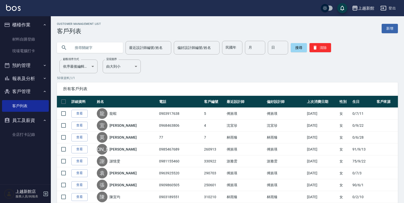
click at [42, 192] on div "上越新館店 服務人員/純報表" at bounding box center [25, 194] width 51 height 18
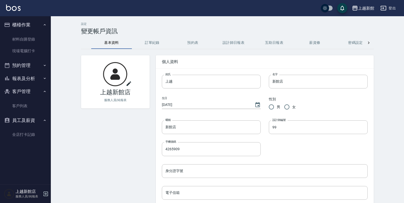
click at [45, 194] on icon "button" at bounding box center [46, 194] width 6 height 6
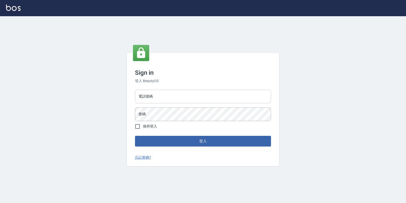
click at [159, 94] on input "電話號碼" at bounding box center [203, 97] width 136 height 14
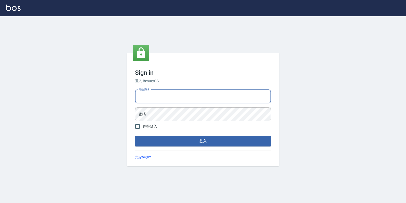
type input "0974376310"
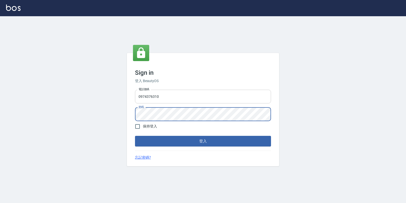
click at [135, 136] on button "登入" at bounding box center [203, 141] width 136 height 11
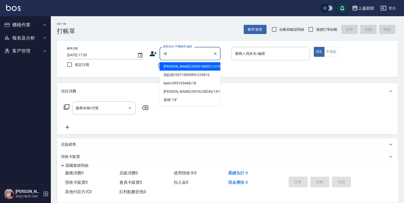
type input "[PERSON_NAME]/0903189551/310210"
click at [313, 47] on button "指定" at bounding box center [318, 52] width 11 height 10
type button "true"
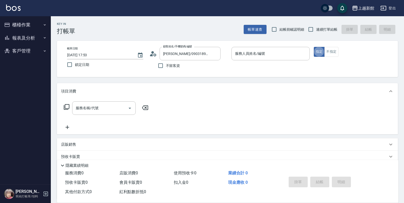
type input "莫尼卡-7"
type input "ksen/095165468/18"
type input "黃柏森-18"
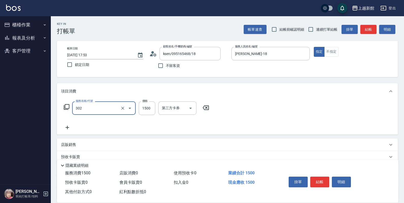
type input "設計燙髮(302)"
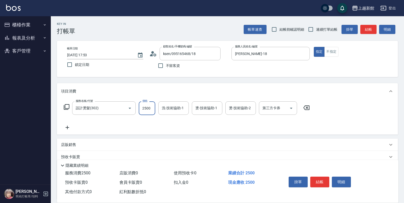
type input "2500"
click at [125, 108] on icon "Clear" at bounding box center [122, 108] width 5 height 5
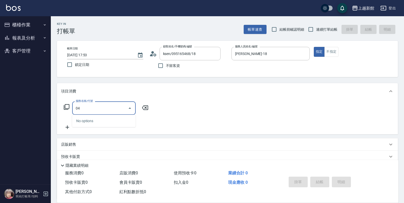
type input "0"
type input "設計染髮(404)"
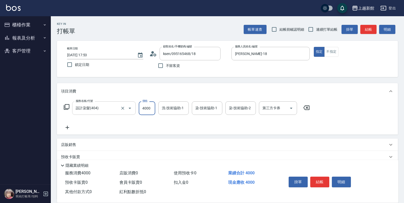
type input "4000"
type input "馨妮-29"
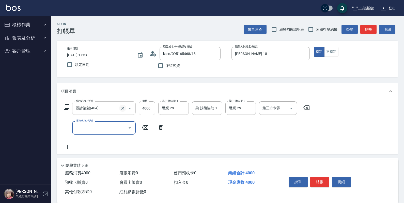
click at [125, 108] on button "Clear" at bounding box center [122, 108] width 7 height 7
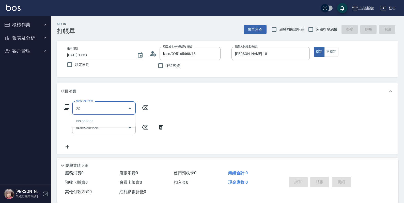
type input "0"
type input "設計燙髮(302)"
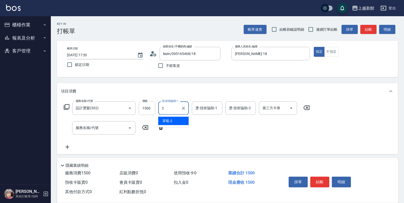
type input "2"
click at [145, 112] on input "1500" at bounding box center [147, 109] width 16 height 14
type input "2500"
type input "馨妮-29"
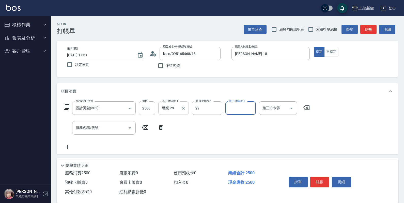
type input "馨妮-29"
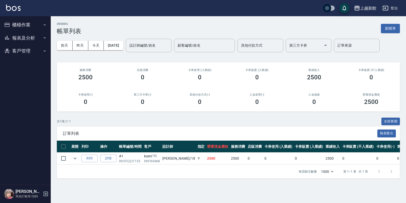
click at [31, 20] on button "櫃檯作業" at bounding box center [25, 24] width 47 height 13
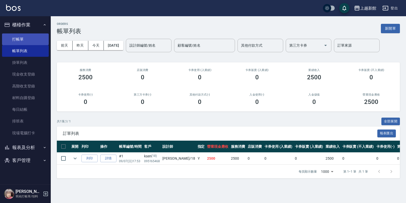
click at [32, 38] on link "打帳單" at bounding box center [25, 40] width 47 height 12
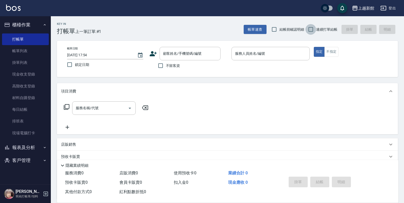
drag, startPoint x: 313, startPoint y: 29, endPoint x: 310, endPoint y: 31, distance: 3.8
click at [313, 29] on input "連續打單結帳" at bounding box center [310, 29] width 11 height 11
checkbox input "true"
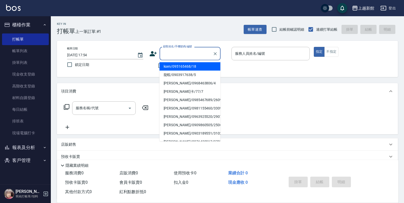
click at [205, 54] on input "顧客姓名/手機號碼/編號" at bounding box center [186, 53] width 49 height 9
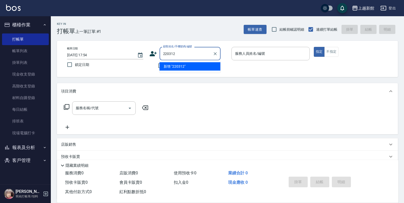
type input "220312"
click at [313, 47] on button "指定" at bounding box center [318, 52] width 11 height 10
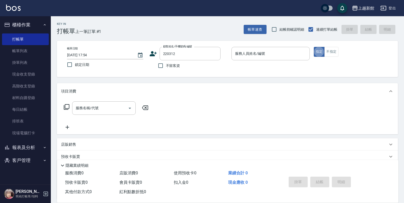
type button "true"
type input "邵皓堂/0978227332/220312"
type input "[PERSON_NAME]-18"
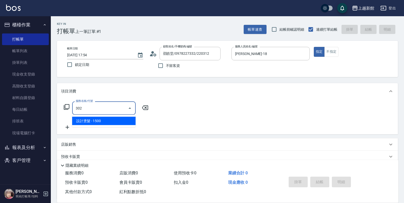
type input "設計燙髮(302)"
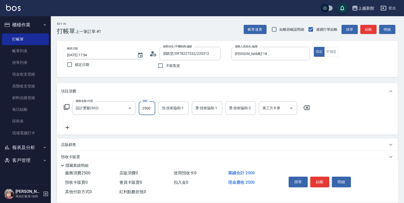
type input "2500"
type input "馨妮-29"
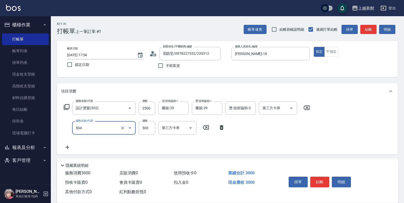
type input "順子護髮(504)"
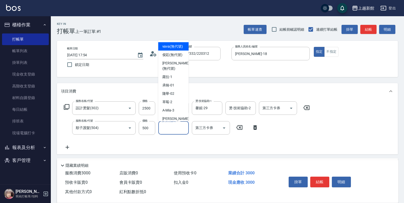
click at [173, 130] on input "護-技術協助-1" at bounding box center [173, 128] width 26 height 9
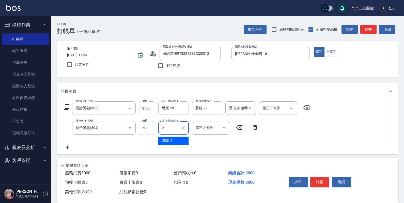
type input "29"
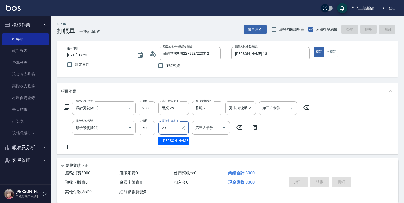
type input "2025/09/07 17:55"
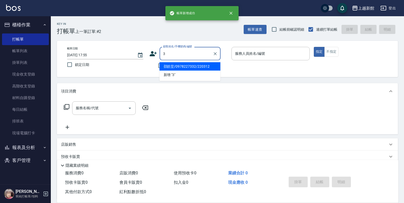
type input "邵皓堂/0978227332/220312"
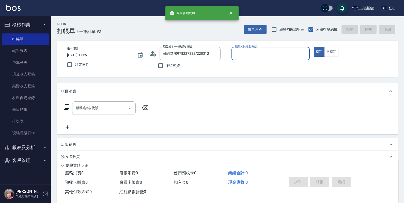
click at [313, 47] on button "指定" at bounding box center [318, 52] width 11 height 10
type input "黃柏森-18"
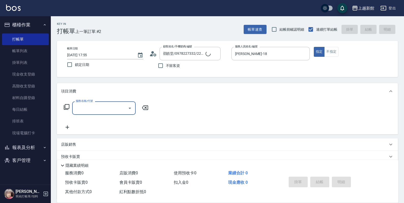
type input "阿咪/3_阿咪/3"
type input "A-Mia -3"
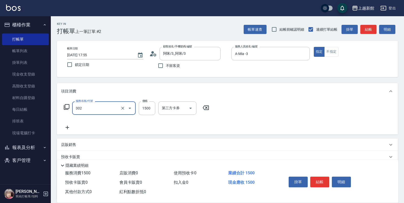
type input "設計燙髮(302)"
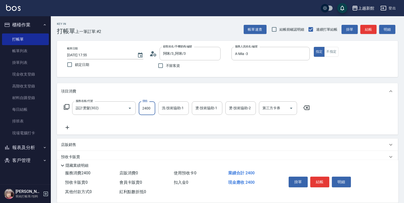
type input "2400"
type input "A-Mia -3"
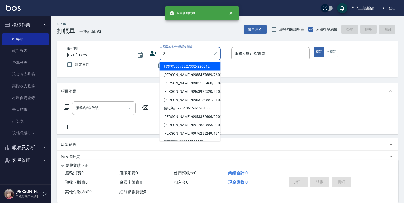
click at [313, 47] on button "指定" at bounding box center [318, 52] width 11 height 10
type input "邵皓堂/0978227332/220312"
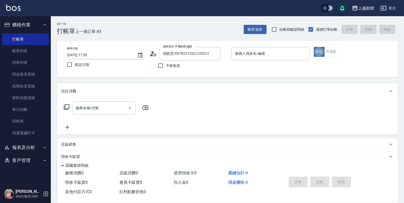
type input "黃柏森-18"
type input "店花草霉/0930557925/2"
type input "草莓-2"
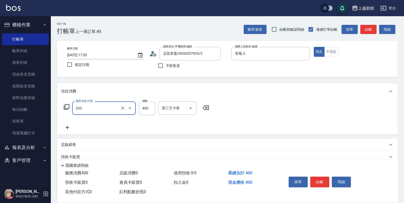
type input "指定單剪(203)"
type input "300"
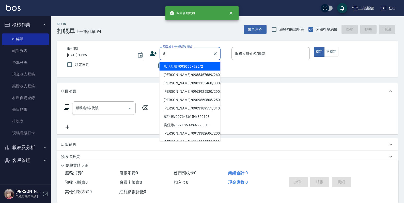
type input "店花草霉/0930557925/2"
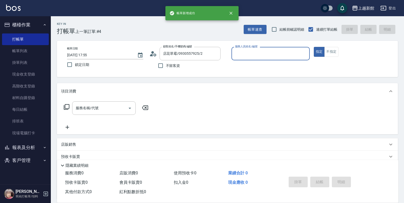
type input "草莓-2"
click at [313, 47] on button "指定" at bounding box center [318, 52] width 11 height 10
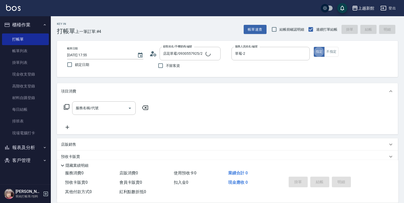
type input "龍蝦/0903917638/5"
type input "旌瑛-5"
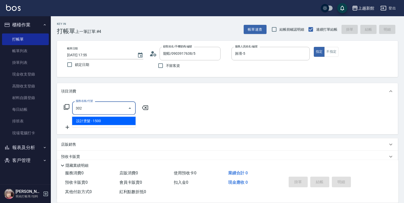
type input "設計燙髮(302)"
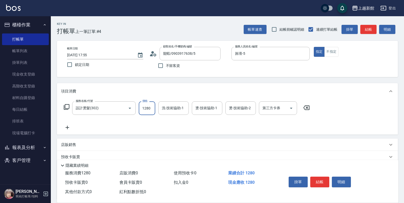
type input "1280"
type input "小敏-24"
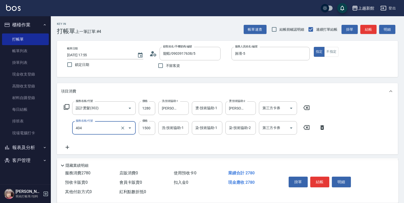
type input "設計染髮(404)"
type input "1180"
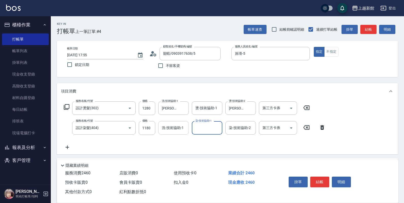
click at [177, 130] on input "洗-技術協助-1" at bounding box center [173, 128] width 26 height 9
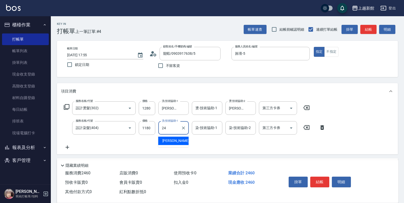
type input "小敏-24"
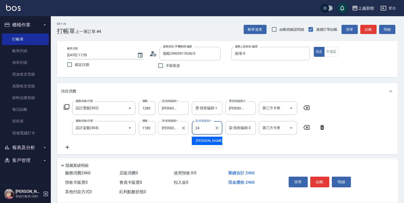
type input "小敏-24"
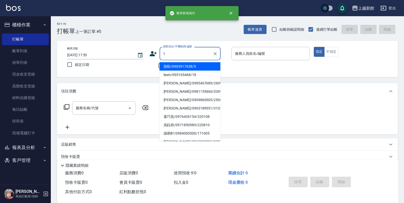
type input "龍蝦/0903917638/5"
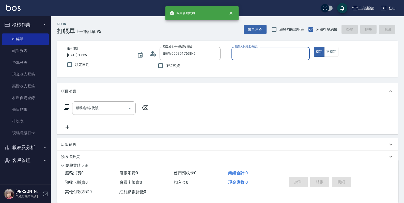
type input "旌瑛-5"
click at [313, 47] on button "指定" at bounding box center [318, 52] width 11 height 10
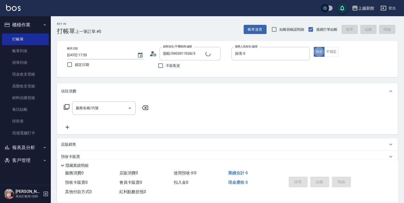
type input "Lora/0979395100/1"
type input "蘿拉-1"
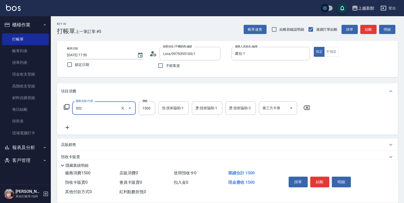
type input "設計燙髮(302)"
type input "1699"
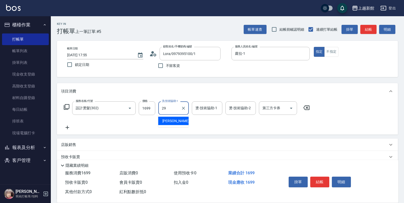
type input "馨妮-29"
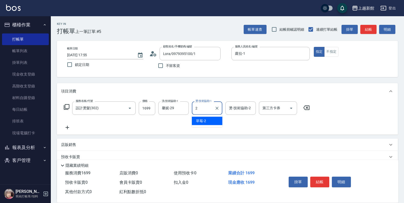
type input "29"
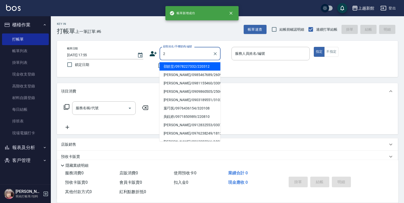
type input "邵皓堂/0978227332/220312"
click at [313, 47] on button "指定" at bounding box center [318, 52] width 11 height 10
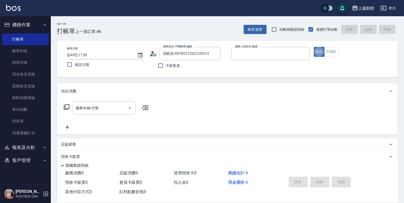
type input "黃柏森-18"
type input "店花草霉/0930557925/2"
type input "草莓-2"
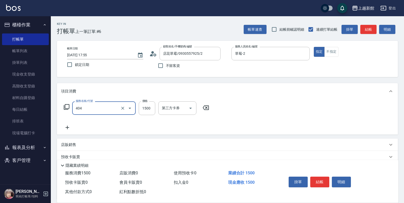
type input "設計染髮(404)"
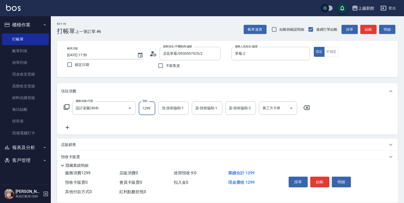
type input "1299"
type input "小邱-25"
type input "25"
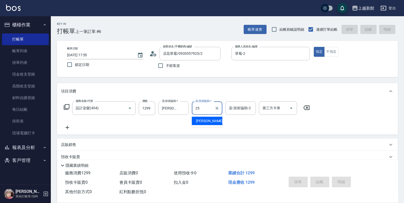
type input "2025/09/07 17:56"
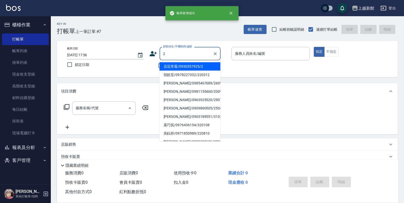
click at [313, 47] on button "指定" at bounding box center [318, 52] width 11 height 10
type input "店花草霉/0930557925/2"
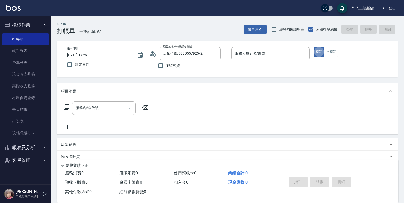
type input "草莓-2"
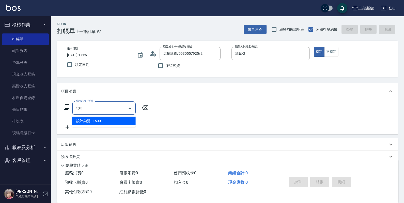
type input "設計染髮(404)"
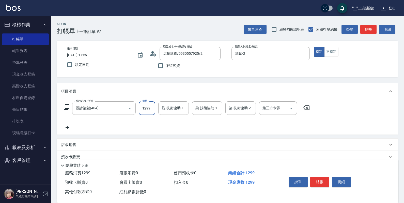
type input "1299"
type input "小邱-25"
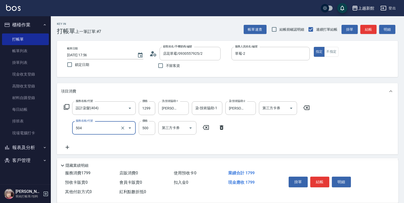
type input "順子護髮(504)"
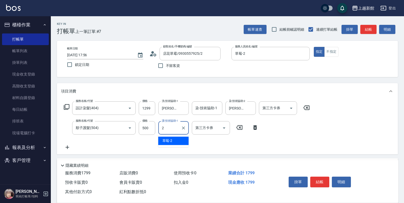
type input "25"
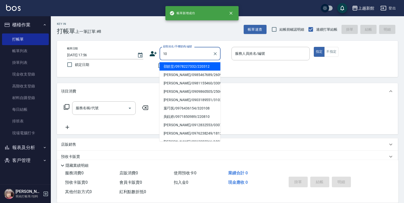
type input "陳宜均/0903189551/310210"
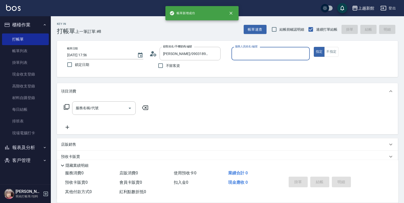
click at [313, 47] on button "指定" at bounding box center [318, 52] width 11 height 10
type input "莫尼卡-7"
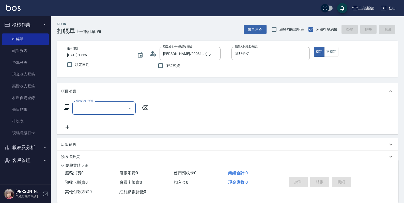
type input "瑪莎/0974376310/10"
type input "瑪沙-10"
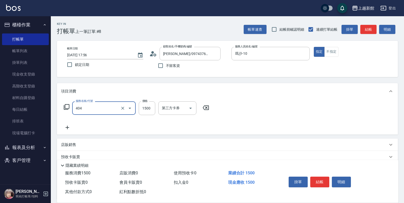
type input "設計染髮(404)"
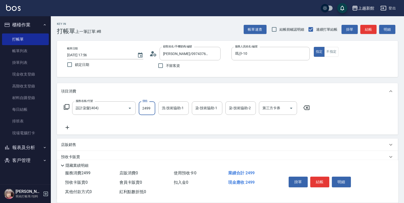
type input "2499"
type input "容綺-21"
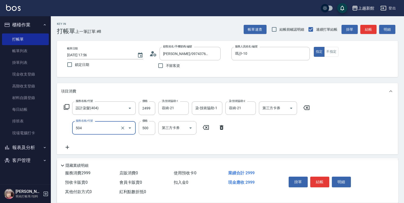
type input "順子護髮(504)"
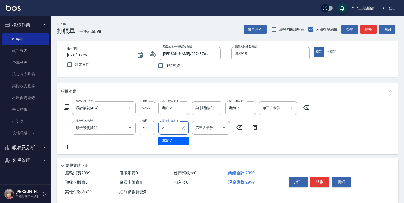
type input "21"
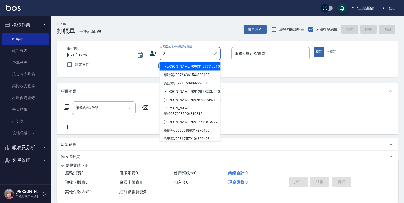
type input "陳宜均/0903189551/310210"
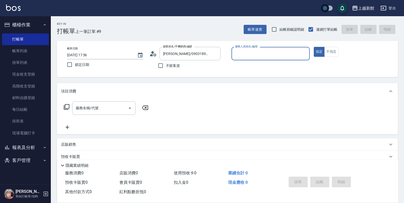
click at [313, 47] on button "指定" at bounding box center [318, 52] width 11 height 10
type input "莫尼卡-7"
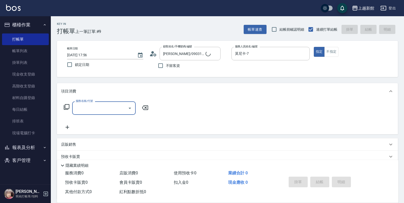
type input "店花草霉/0930557925/2"
type input "草莓-2"
type input "洗髮250(101)"
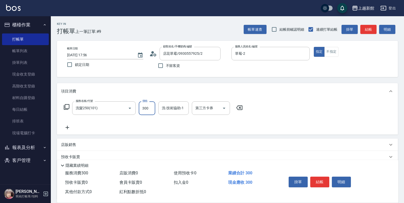
type input "300"
type input "小敏-24"
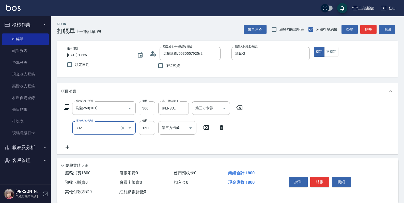
type input "設計燙髮(302)"
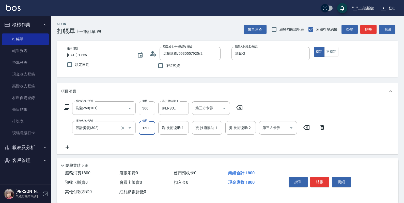
click at [126, 129] on button "Open" at bounding box center [130, 128] width 8 height 8
click at [123, 130] on icon "Clear" at bounding box center [122, 128] width 5 height 5
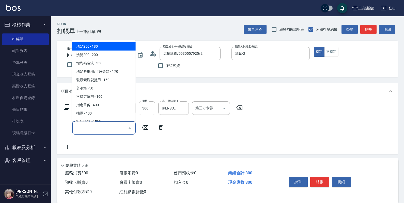
type input "3"
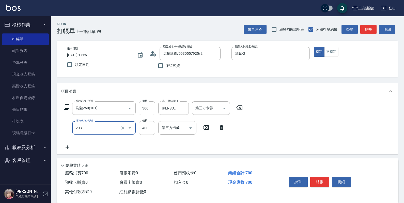
type input "指定單剪(203)"
type input "300"
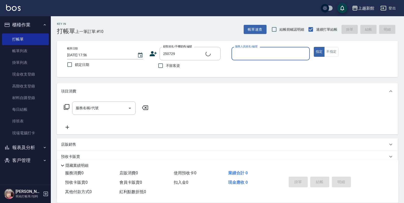
type input "葉欣茹/0989907548/250729"
type input "草莓-2"
click at [313, 47] on button "指定" at bounding box center [318, 52] width 11 height 10
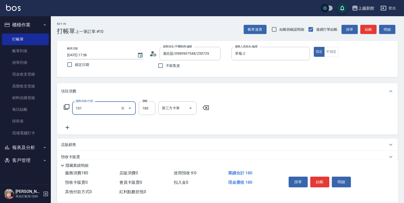
type input "洗髮250(101)"
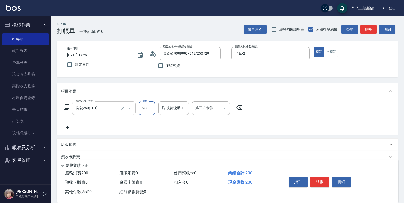
type input "200"
type input "小邱-25"
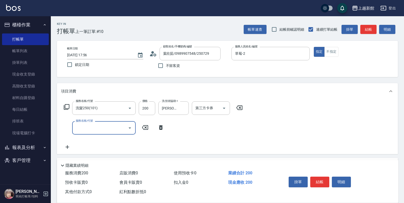
click at [131, 127] on icon "Open" at bounding box center [130, 128] width 6 height 6
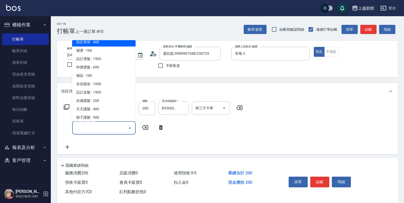
scroll to position [63, 0]
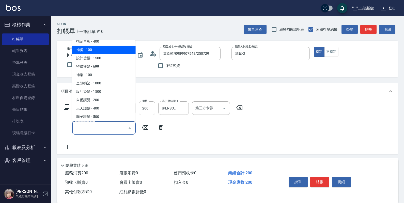
drag, startPoint x: 98, startPoint y: 51, endPoint x: 113, endPoint y: 58, distance: 16.4
click at [99, 51] on span "補燙 - 100" at bounding box center [103, 50] width 63 height 8
type input "補燙(301)"
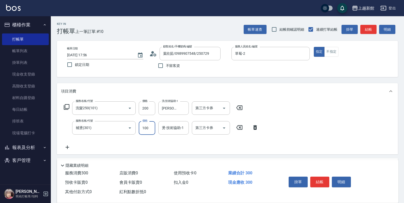
drag, startPoint x: 150, startPoint y: 126, endPoint x: 143, endPoint y: 125, distance: 7.5
click at [150, 126] on input "100" at bounding box center [147, 128] width 16 height 14
type input "1100"
type input "小邱-25"
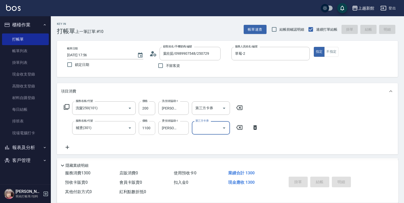
type input "2025/09/07 17:57"
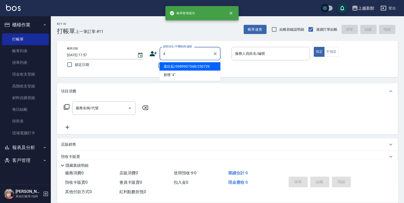
type input "葉欣茹/0989907548/250729"
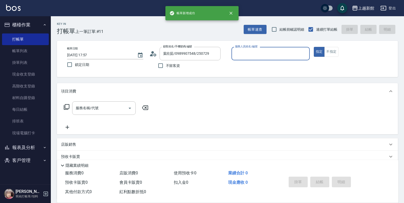
click at [313, 47] on button "指定" at bounding box center [318, 52] width 11 height 10
type input "草莓-2"
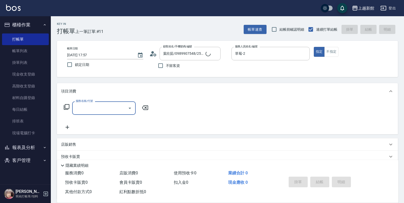
type input "宜珍/0968463806/4"
type input "宜珍-4"
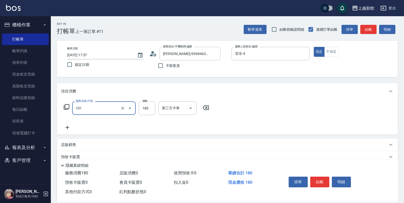
type input "洗髮250(101)"
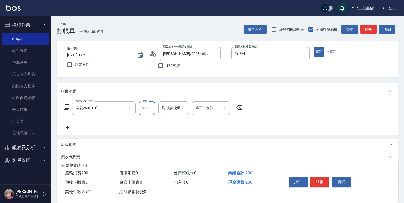
type input "200"
type input "宜珍-4"
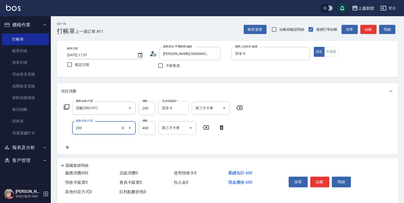
type input "指定單剪(203)"
type input "199"
click at [332, 51] on button "不指定" at bounding box center [331, 52] width 14 height 10
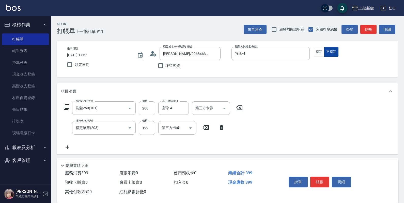
type button "false"
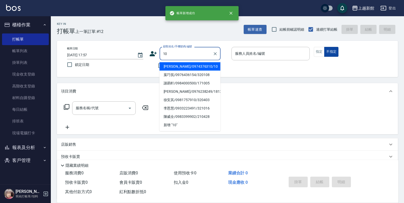
type input "瑪莎/0974376310/10"
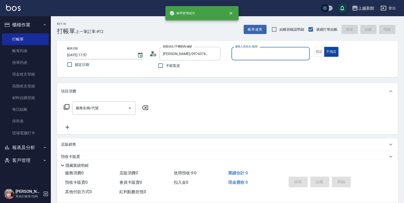
type input "瑪沙-10"
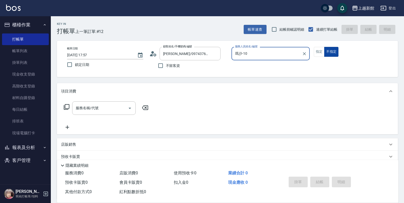
click at [324, 47] on button "不指定" at bounding box center [331, 52] width 14 height 10
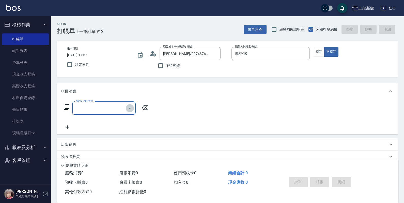
click at [129, 110] on icon "Open" at bounding box center [130, 108] width 6 height 6
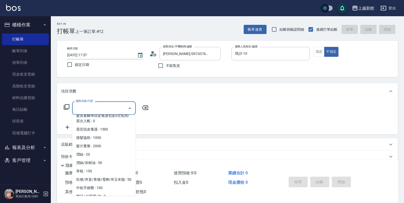
scroll to position [412, 0]
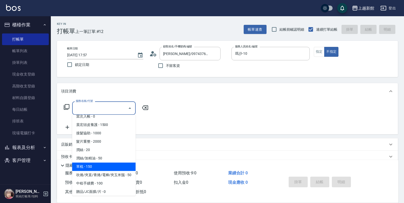
click at [100, 167] on span "單梳 - 150" at bounding box center [103, 167] width 63 height 8
type input "單梳(803)"
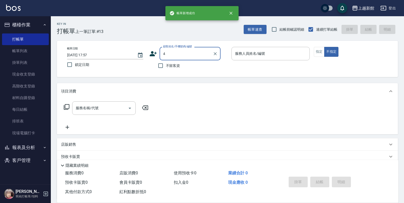
type input "瑪莎/0974376310/10"
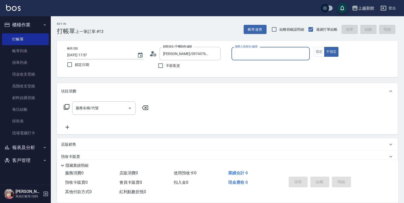
click at [324, 47] on button "不指定" at bounding box center [331, 52] width 14 height 10
type input "瑪沙-10"
type input "宜珍/0968463806/4"
type input "宜珍-4"
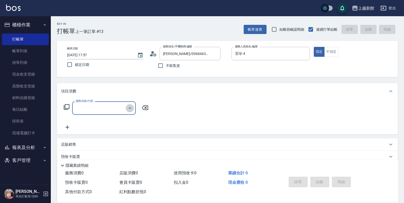
click at [129, 108] on icon "Open" at bounding box center [130, 108] width 6 height 6
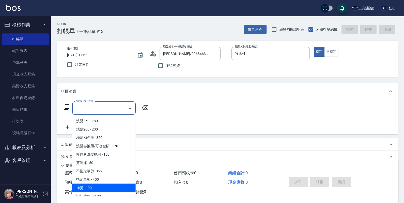
drag, startPoint x: 105, startPoint y: 185, endPoint x: 109, endPoint y: 176, distance: 9.0
click at [105, 184] on span "補燙 - 100" at bounding box center [103, 188] width 63 height 8
type input "補燙(301)"
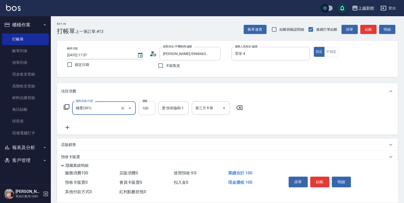
click at [153, 111] on input "100" at bounding box center [147, 109] width 16 height 14
type input "500"
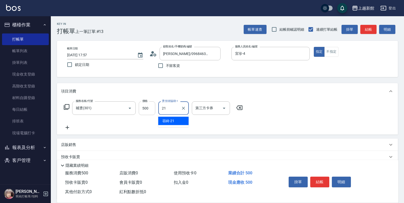
type input "容綺-21"
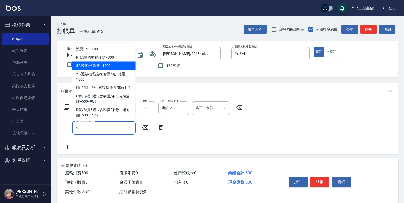
click at [100, 68] on span "5G護髮/含洗髮 - 1500" at bounding box center [103, 66] width 63 height 8
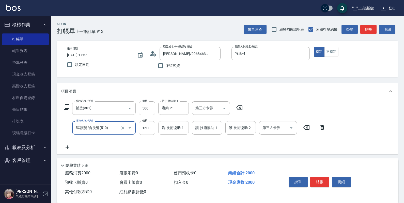
click at [169, 134] on div "洗-技術協助-1" at bounding box center [173, 127] width 30 height 13
type input "5G護髮/含洗髮(510)"
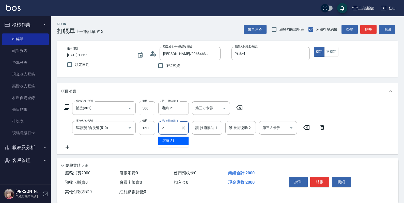
type input "容綺-21"
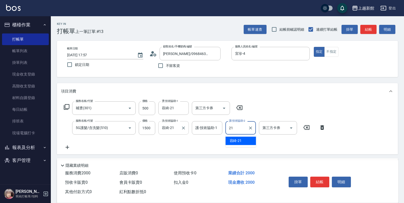
type input "容綺-21"
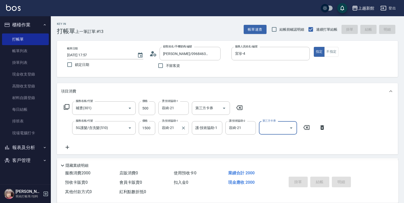
type input "2025/09/07 17:58"
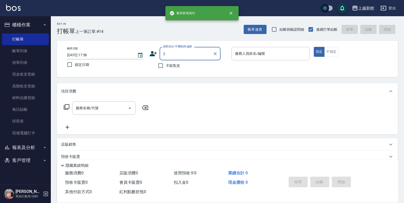
type input "葉欣茹/0989907548/250729"
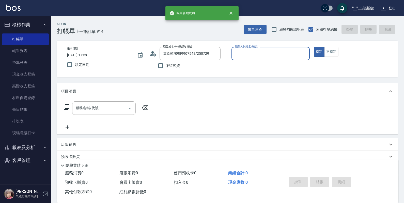
click at [313, 47] on button "指定" at bounding box center [318, 52] width 11 height 10
type input "草莓-2"
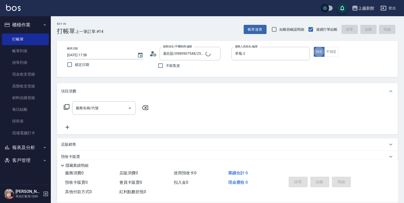
type input "店花草霉/0930557925/2"
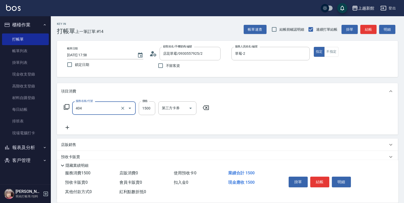
type input "設計染髮(404)"
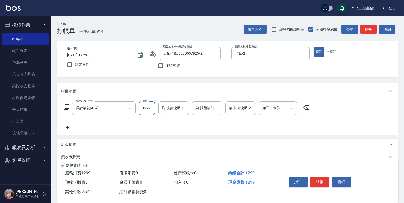
type input "1299"
type input "小邱-25"
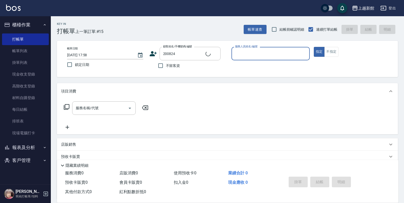
type input "彭志聖/0955623590/200824"
type input "黃柏森-18"
click at [313, 47] on button "指定" at bounding box center [318, 52] width 11 height 10
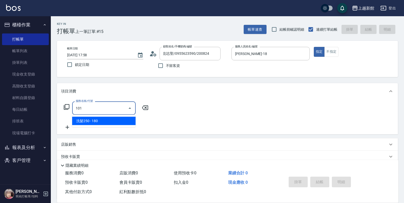
type input "洗髮250(101)"
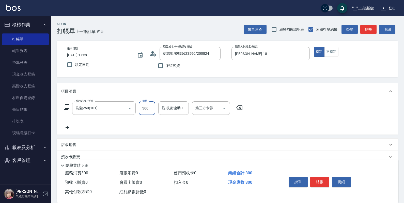
type input "300"
type input "馨妮-29"
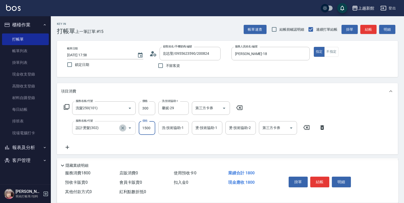
click at [123, 127] on icon "Clear" at bounding box center [122, 128] width 5 height 5
type input "設計燙髮(302)"
click at [122, 128] on icon "Clear" at bounding box center [122, 128] width 3 height 3
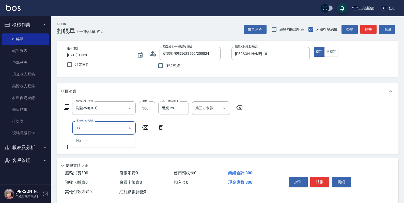
type input "0"
type input "指定單剪(203)"
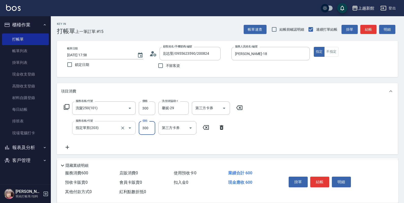
type input "300"
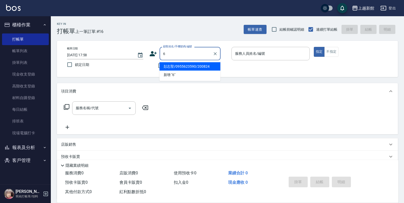
type input "彭志聖/0955623590/200824"
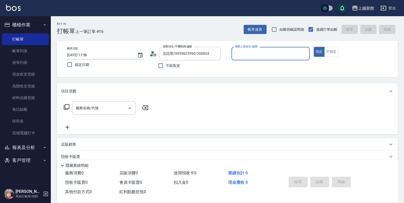
click at [313, 47] on button "指定" at bounding box center [318, 52] width 11 height 10
type input "黃柏森-18"
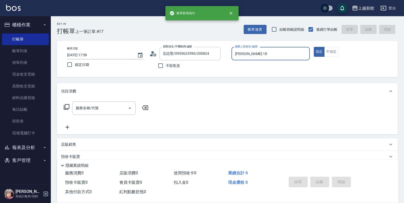
click at [313, 47] on button "指定" at bounding box center [318, 52] width 11 height 10
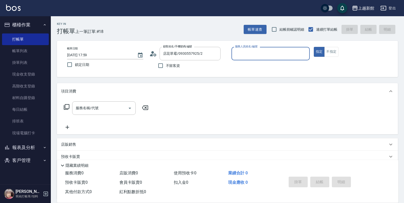
click at [313, 47] on button "指定" at bounding box center [318, 52] width 11 height 10
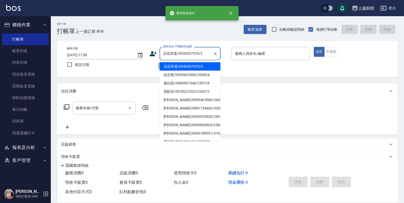
click at [313, 47] on button "指定" at bounding box center [318, 52] width 11 height 10
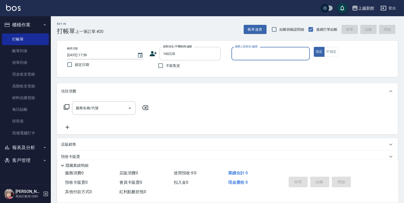
click at [313, 47] on button "指定" at bounding box center [318, 52] width 11 height 10
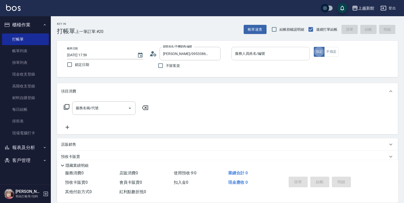
click at [277, 59] on div "服務人員姓名/編號" at bounding box center [270, 53] width 78 height 13
click at [313, 47] on button "指定" at bounding box center [318, 52] width 11 height 10
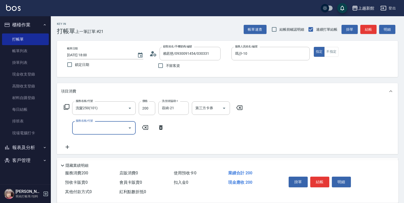
click at [129, 126] on icon "Open" at bounding box center [130, 128] width 6 height 6
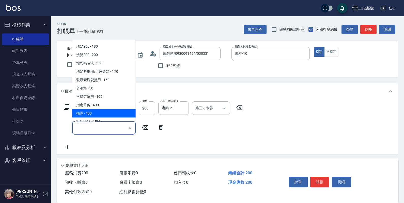
scroll to position [32, 0]
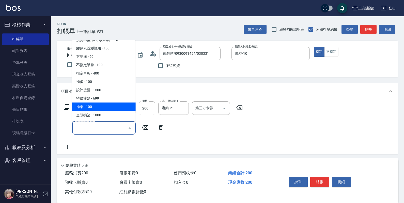
click at [103, 105] on span "補染 - 100" at bounding box center [103, 107] width 63 height 8
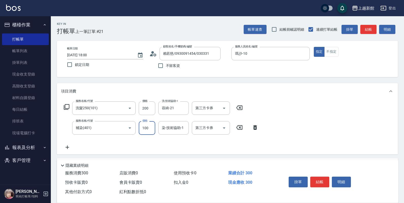
click at [148, 130] on input "100" at bounding box center [147, 128] width 16 height 14
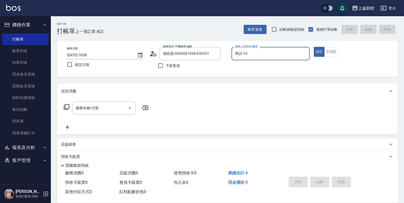
click at [313, 47] on button "指定" at bounding box center [318, 52] width 11 height 10
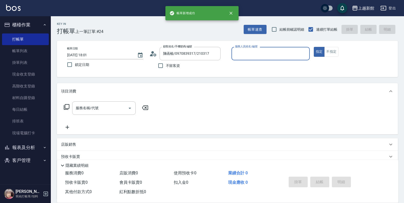
click at [313, 47] on button "指定" at bounding box center [318, 52] width 11 height 10
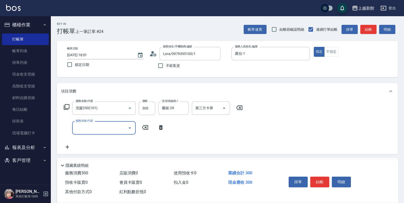
click at [128, 125] on icon "Open" at bounding box center [130, 128] width 6 height 6
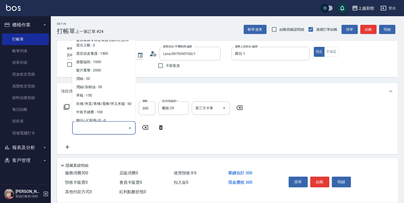
scroll to position [412, 0]
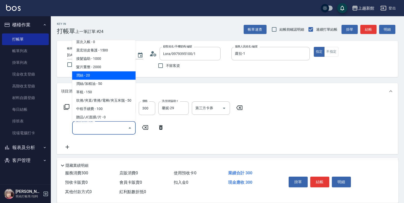
click at [97, 73] on span "潤絲 - 20" at bounding box center [103, 75] width 63 height 8
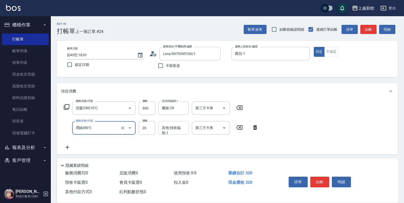
click at [167, 129] on input "其他-技術協助-1" at bounding box center [173, 128] width 26 height 9
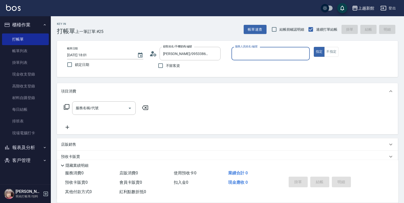
click at [313, 47] on button "指定" at bounding box center [318, 52] width 11 height 10
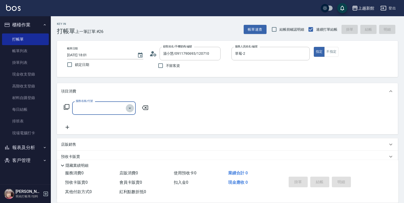
click at [131, 106] on icon "Open" at bounding box center [130, 108] width 6 height 6
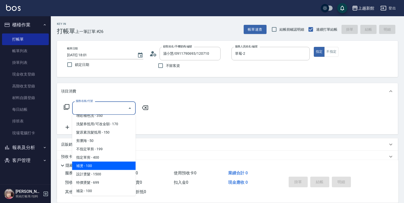
scroll to position [32, 0]
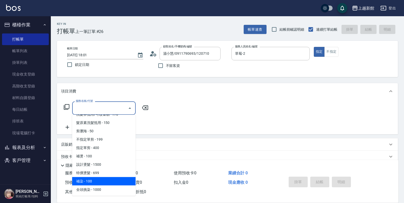
click at [101, 179] on span "補染 - 100" at bounding box center [103, 181] width 63 height 8
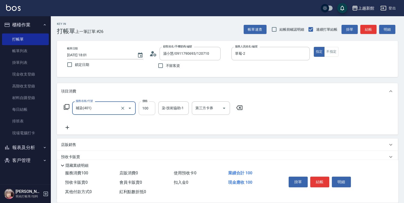
click at [149, 110] on input "100" at bounding box center [147, 109] width 16 height 14
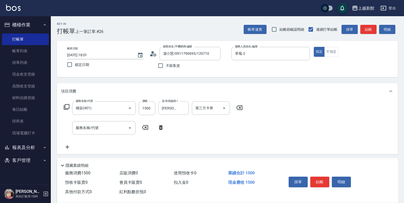
click at [175, 124] on div "服務名稱/代號 補染(401) 服務名稱/代號 價格 1500 價格 染-技術協助-1 小邱-25 染-技術協助-1 第三方卡券 第三方卡券 服務名稱/代號 …" at bounding box center [153, 126] width 185 height 49
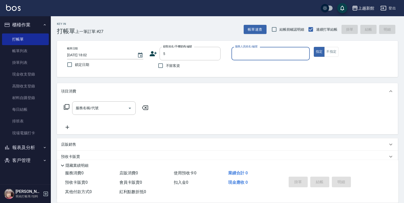
click at [313, 47] on button "指定" at bounding box center [318, 52] width 11 height 10
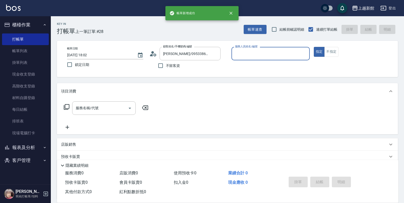
click at [313, 47] on button "指定" at bounding box center [318, 52] width 11 height 10
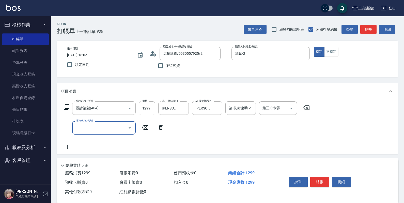
click at [129, 128] on icon "Open" at bounding box center [129, 128] width 3 height 1
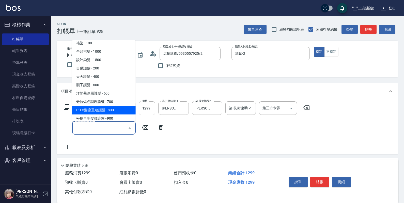
scroll to position [127, 0]
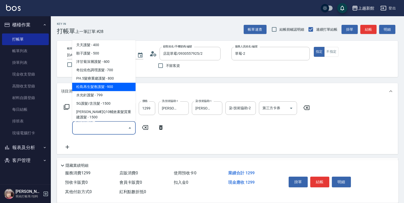
click at [108, 89] on span "松島再生髮敷護髮 - 900" at bounding box center [103, 87] width 63 height 8
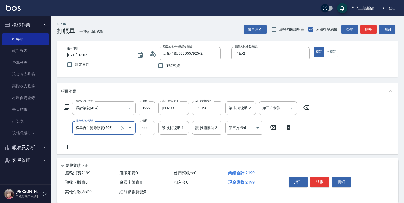
click at [148, 130] on input "900" at bounding box center [147, 128] width 16 height 14
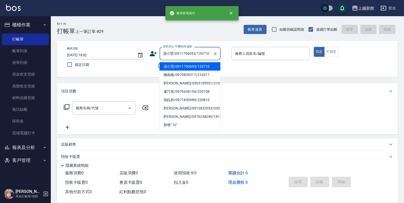
click at [313, 47] on button "指定" at bounding box center [318, 52] width 11 height 10
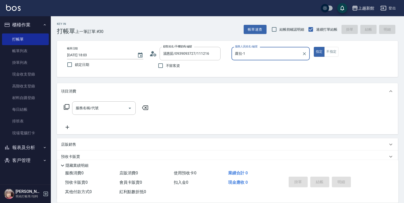
click at [313, 47] on button "指定" at bounding box center [318, 52] width 11 height 10
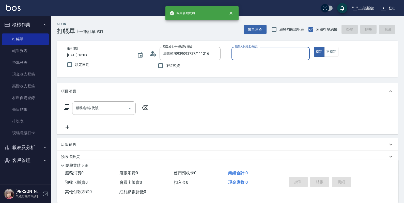
click at [313, 47] on button "指定" at bounding box center [318, 52] width 11 height 10
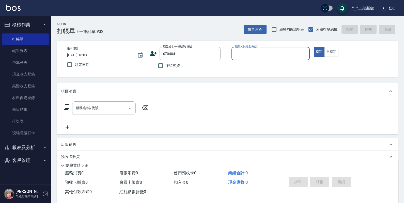
click at [313, 47] on button "指定" at bounding box center [318, 52] width 11 height 10
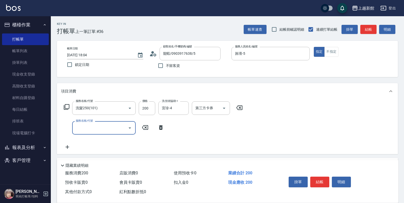
click at [130, 125] on icon "Open" at bounding box center [130, 128] width 6 height 6
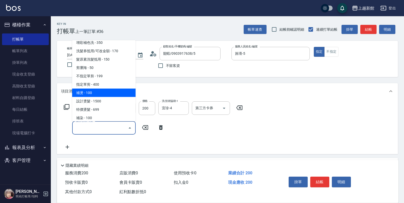
scroll to position [32, 0]
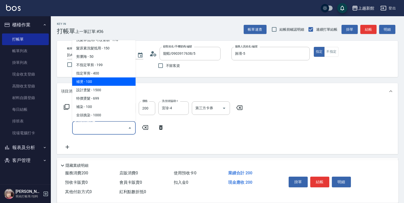
click at [96, 82] on span "補燙 - 100" at bounding box center [103, 81] width 63 height 8
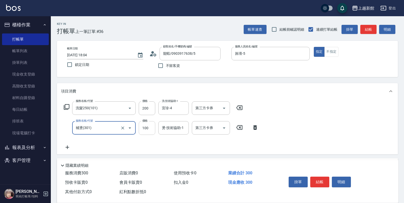
click at [150, 129] on input "100" at bounding box center [147, 128] width 16 height 14
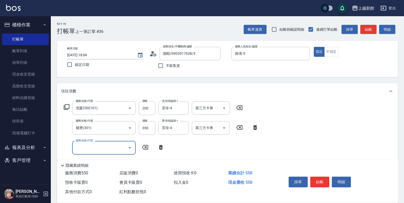
click at [131, 149] on icon "Open" at bounding box center [130, 148] width 6 height 6
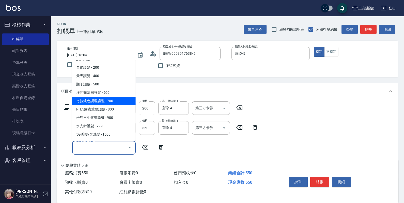
scroll to position [127, 0]
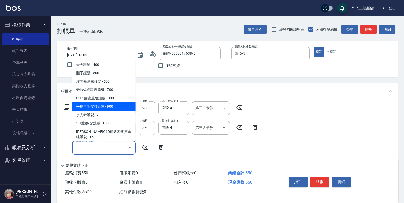
drag, startPoint x: 102, startPoint y: 106, endPoint x: 131, endPoint y: 128, distance: 35.9
click at [102, 106] on span "松島再生髮敷護髮 - 900" at bounding box center [103, 107] width 63 height 8
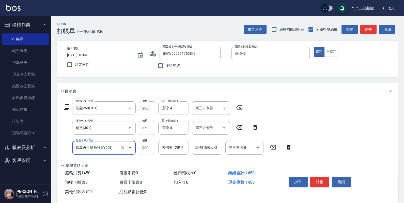
click at [147, 147] on input "900" at bounding box center [147, 148] width 16 height 14
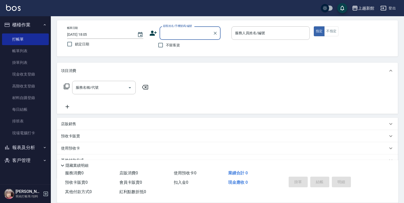
scroll to position [32, 0]
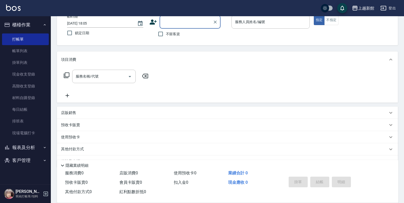
click at [34, 148] on button "報表及分析" at bounding box center [25, 147] width 47 height 13
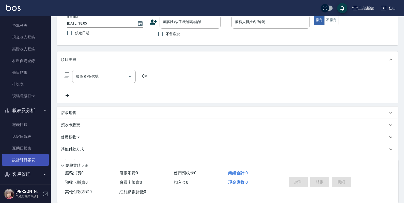
scroll to position [40, 0]
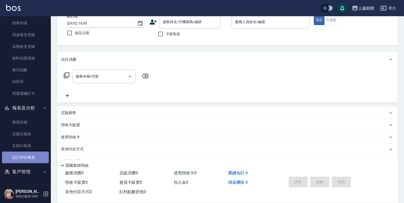
click at [33, 158] on link "設計師日報表" at bounding box center [25, 158] width 47 height 12
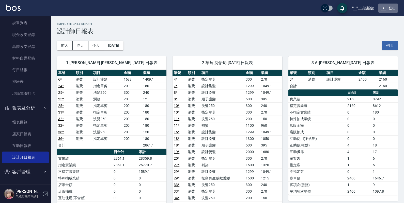
click at [388, 6] on button "登出" at bounding box center [388, 8] width 20 height 9
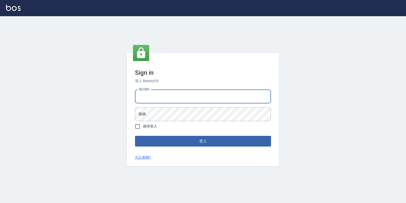
click at [194, 97] on input "電話號碼" at bounding box center [203, 97] width 136 height 14
type input "4265909"
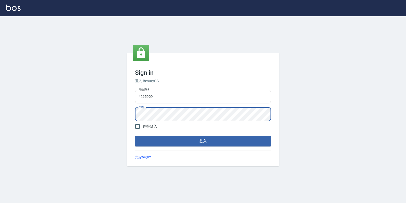
click at [135, 136] on button "登入" at bounding box center [203, 141] width 136 height 11
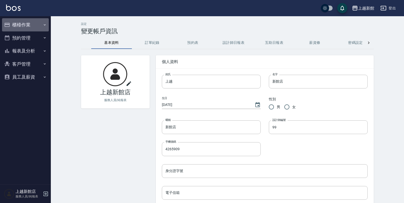
click at [31, 22] on button "櫃檯作業" at bounding box center [25, 24] width 47 height 13
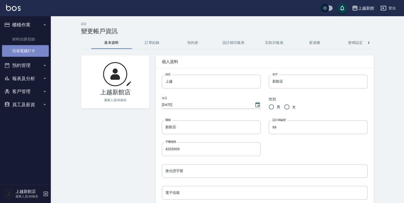
click at [31, 49] on link "現場電腦打卡" at bounding box center [25, 51] width 47 height 12
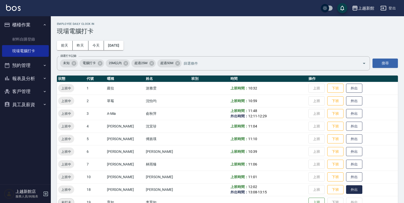
click at [349, 189] on button "外出" at bounding box center [354, 190] width 16 height 9
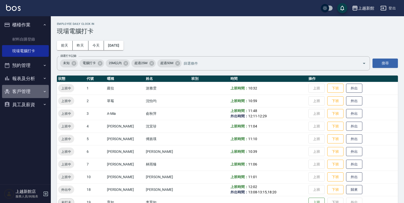
click at [25, 93] on button "客戶管理" at bounding box center [25, 91] width 47 height 13
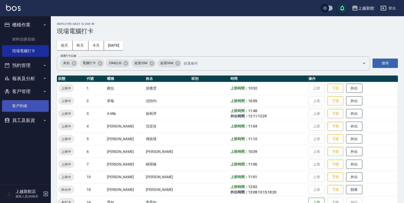
click at [42, 108] on link "客戶列表" at bounding box center [25, 106] width 47 height 12
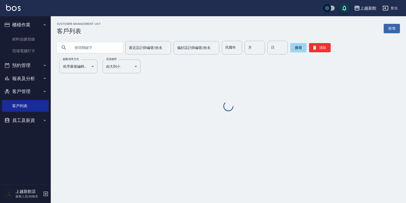
click at [97, 50] on input "text" at bounding box center [95, 48] width 48 height 14
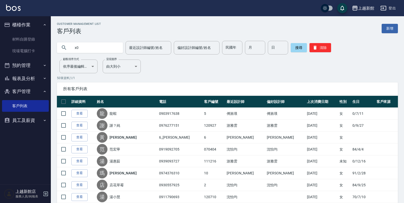
type input "x"
type input "藍"
click at [293, 48] on button "搜尋" at bounding box center [298, 47] width 16 height 9
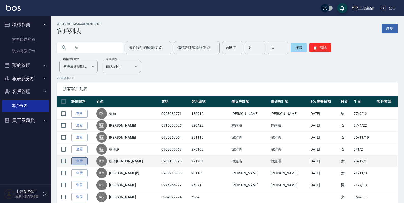
click at [75, 161] on link "查看" at bounding box center [79, 162] width 16 height 8
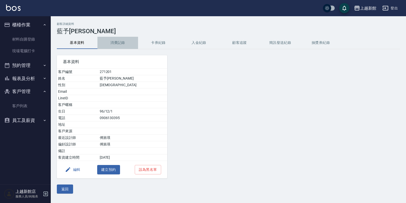
click at [121, 49] on button "消費記錄" at bounding box center [117, 43] width 41 height 12
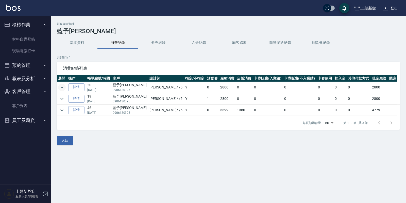
click at [60, 87] on icon "expand row" at bounding box center [61, 88] width 3 height 2
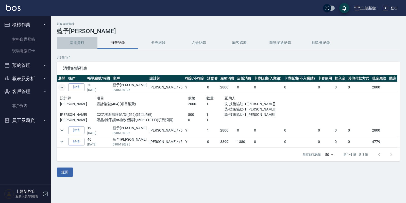
click at [77, 47] on button "基本資料" at bounding box center [77, 43] width 41 height 12
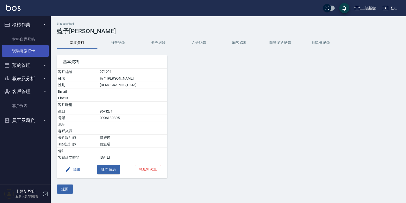
click at [30, 48] on link "現場電腦打卡" at bounding box center [25, 51] width 47 height 12
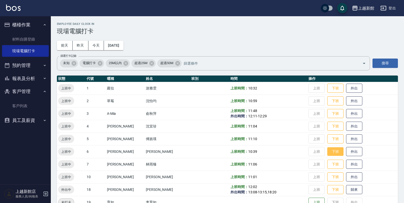
click at [328, 155] on button "下班" at bounding box center [335, 151] width 16 height 9
click at [346, 191] on button "歸來" at bounding box center [354, 190] width 16 height 9
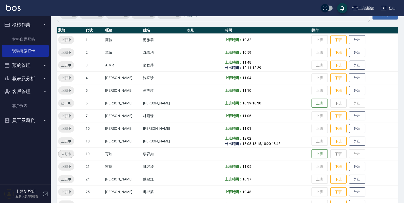
scroll to position [95, 0]
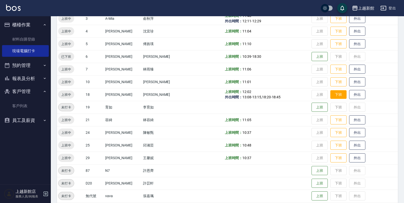
click at [334, 95] on button "下班" at bounding box center [338, 94] width 16 height 9
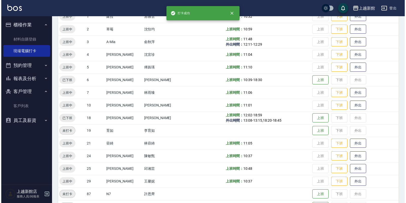
scroll to position [0, 0]
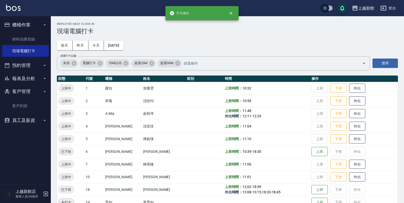
click at [19, 9] on img at bounding box center [13, 8] width 14 height 6
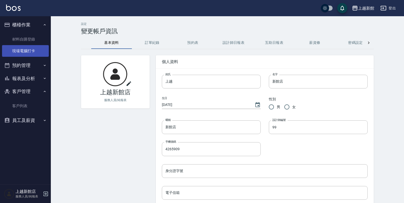
click at [33, 51] on link "現場電腦打卡" at bounding box center [25, 51] width 47 height 12
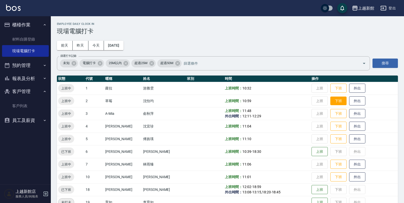
click at [338, 102] on button "下班" at bounding box center [338, 101] width 16 height 9
click at [45, 196] on icon "button" at bounding box center [45, 194] width 5 height 5
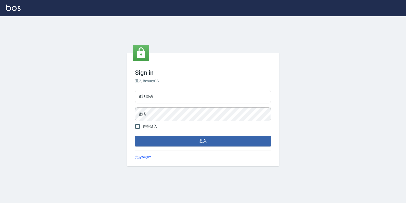
click at [160, 99] on input "電話號碼" at bounding box center [203, 97] width 136 height 14
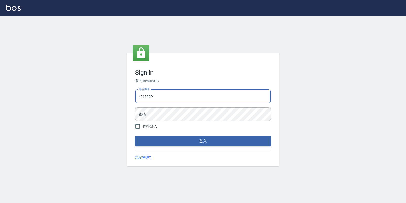
drag, startPoint x: 158, startPoint y: 97, endPoint x: 126, endPoint y: 84, distance: 34.1
click at [121, 96] on div "Sign in 登入 BeautyOS 電話號碼 4265909 電話號碼 密碼 密碼 保持登入 登入 忘記密碼?" at bounding box center [203, 109] width 406 height 187
type input "0933303551"
click at [135, 136] on button "登入" at bounding box center [203, 141] width 136 height 11
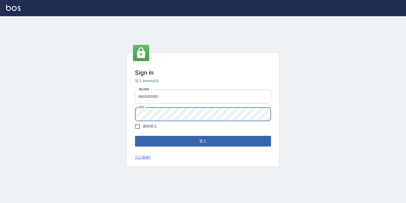
click at [135, 136] on button "登入" at bounding box center [203, 141] width 136 height 11
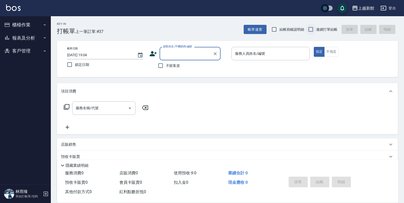
drag, startPoint x: 304, startPoint y: 24, endPoint x: 311, endPoint y: 28, distance: 8.2
click at [305, 25] on div "帳單速查 結帳前確認明細 連續打單結帳 掛單 結帳 明細" at bounding box center [320, 29] width 154 height 11
click at [315, 31] on input "連續打單結帳" at bounding box center [310, 29] width 11 height 11
checkbox input "true"
drag, startPoint x: 189, startPoint y: 52, endPoint x: 191, endPoint y: 49, distance: 3.3
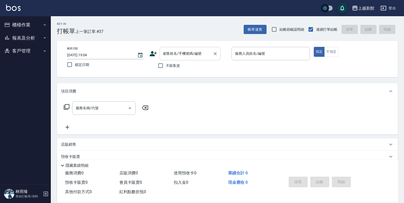
click at [188, 52] on input "顧客姓名/手機號碼/編號" at bounding box center [186, 53] width 49 height 9
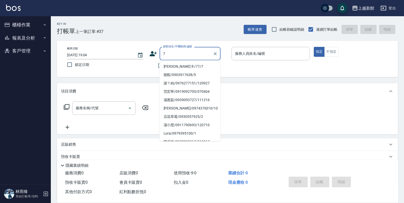
type input "[PERSON_NAME]卡/77/7"
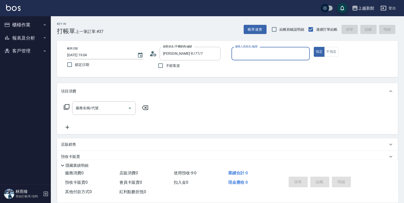
type input "莫尼卡-7"
click at [313, 47] on button "指定" at bounding box center [318, 52] width 11 height 10
type button "true"
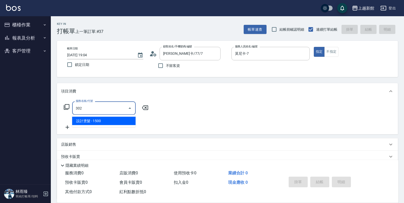
type input "設計燙髮(302)"
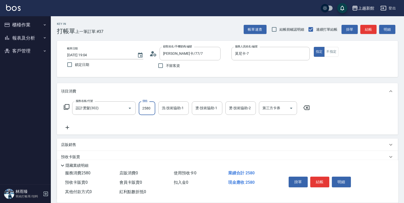
type input "2580"
type input "馨妮-29"
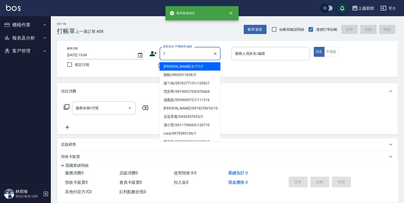
type input "[PERSON_NAME]卡/77/7"
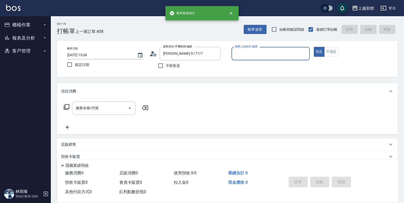
click at [313, 47] on button "指定" at bounding box center [318, 52] width 11 height 10
type input "莫尼卡-7"
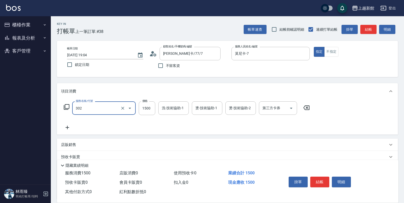
type input "設計燙髮(302)"
type input "2000"
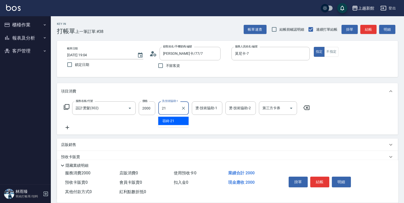
type input "容綺-21"
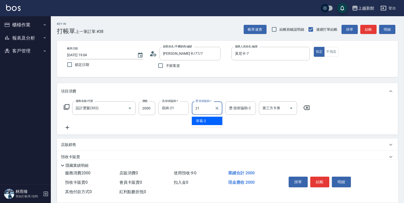
type input "容綺-21"
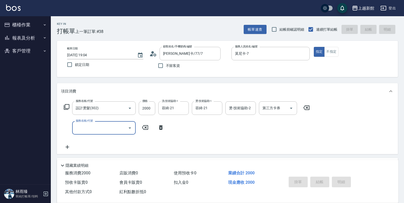
type input "2025/09/07 19:05"
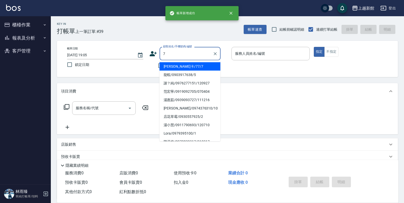
type input "[PERSON_NAME]卡/77/7"
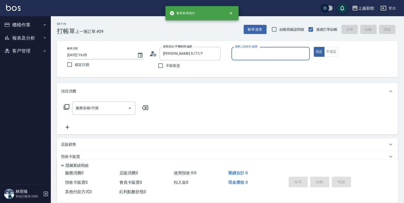
click at [313, 47] on button "指定" at bounding box center [318, 52] width 11 height 10
type input "莫尼卡-7"
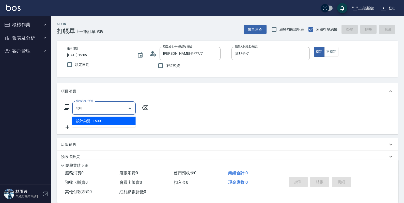
type input "設計染髮(404)"
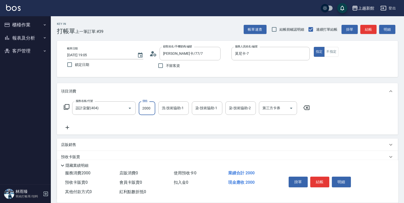
type input "2000"
type input "容綺-21"
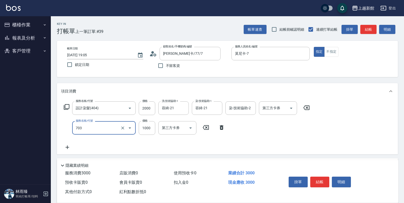
type input "接髮協助(703)"
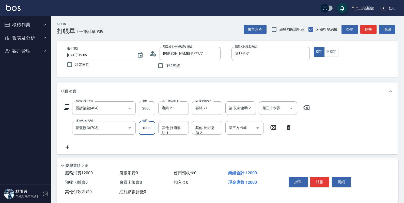
type input "10000"
type input "容綺-21"
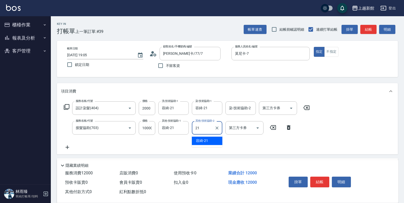
type input "容綺-21"
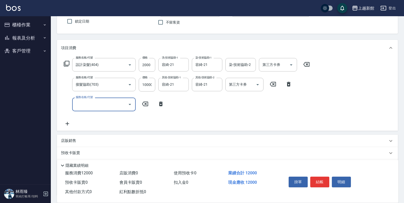
scroll to position [84, 0]
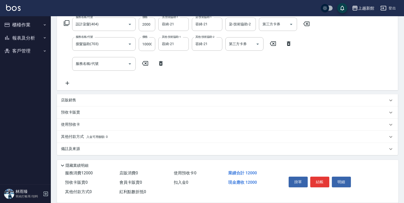
click at [60, 102] on div "店販銷售" at bounding box center [227, 100] width 341 height 12
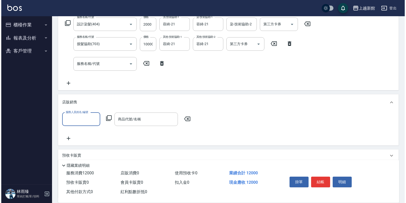
scroll to position [0, 0]
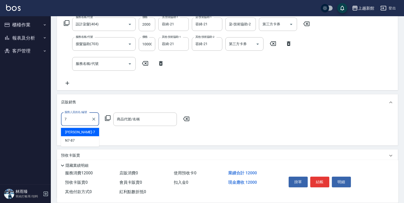
type input "莫尼卡-7"
click at [109, 119] on icon at bounding box center [108, 118] width 6 height 6
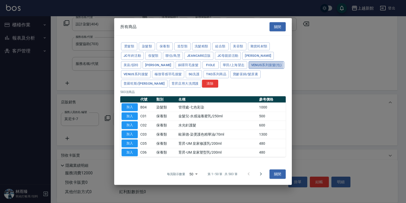
click at [249, 65] on button "Venus系列接髮(包)" at bounding box center [267, 65] width 36 height 8
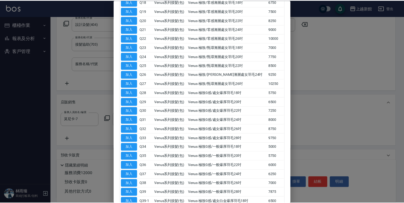
scroll to position [239, 0]
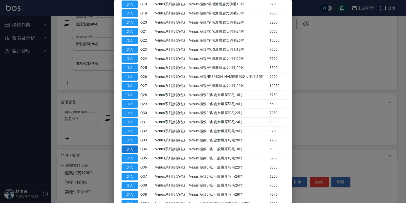
click at [134, 153] on button "加入" at bounding box center [130, 150] width 16 height 8
type input "Venus 極致0感/一般爆厚羽毛18吋"
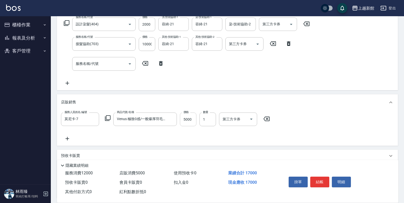
click at [191, 122] on input "5000" at bounding box center [188, 120] width 16 height 14
type input "2150"
type input "2"
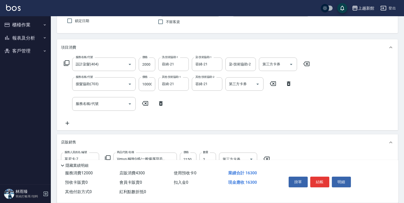
scroll to position [0, 0]
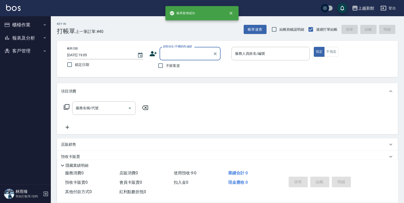
drag, startPoint x: 28, startPoint y: 37, endPoint x: 28, endPoint y: 41, distance: 4.6
click at [27, 38] on button "報表及分析" at bounding box center [25, 37] width 47 height 13
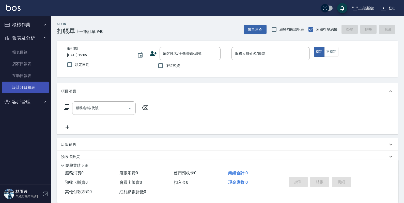
click at [39, 88] on link "設計師日報表" at bounding box center [25, 88] width 47 height 12
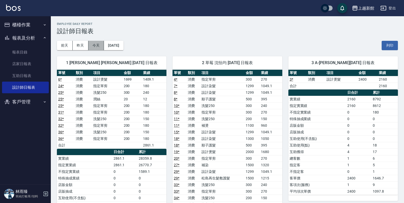
click at [95, 46] on button "今天" at bounding box center [96, 45] width 16 height 9
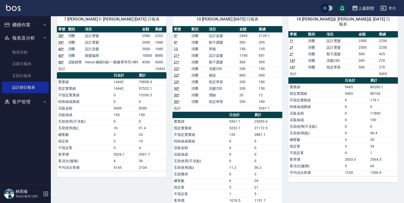
scroll to position [536, 0]
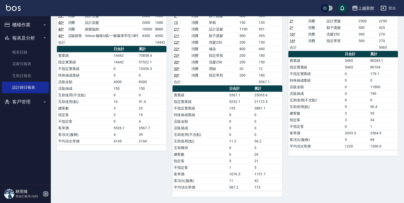
click at [47, 195] on icon "button" at bounding box center [46, 194] width 6 height 6
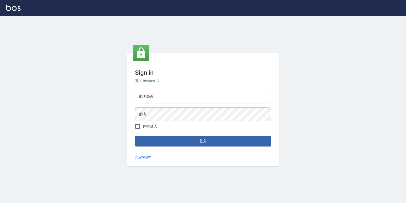
click at [158, 98] on input "電話號碼" at bounding box center [203, 97] width 136 height 14
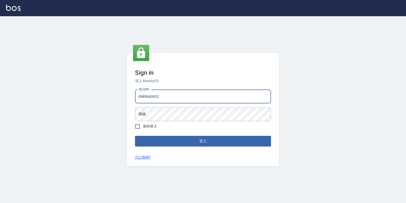
type input "0989043922"
click at [135, 136] on button "登入" at bounding box center [203, 141] width 136 height 11
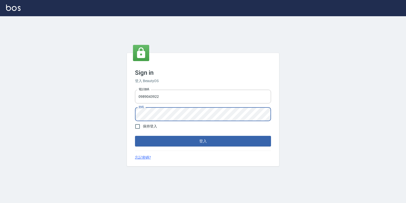
click at [135, 136] on button "登入" at bounding box center [203, 141] width 136 height 11
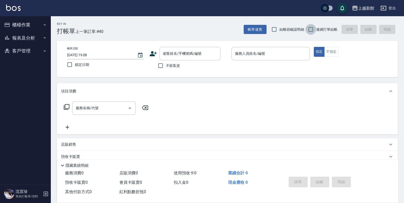
drag, startPoint x: 312, startPoint y: 29, endPoint x: 158, endPoint y: 49, distance: 155.3
click at [310, 29] on input "連續打單結帳" at bounding box center [310, 29] width 11 height 11
checkbox input "true"
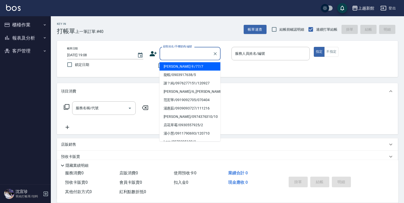
click at [173, 53] on input "顧客姓名/手機號碼/編號" at bounding box center [186, 53] width 49 height 9
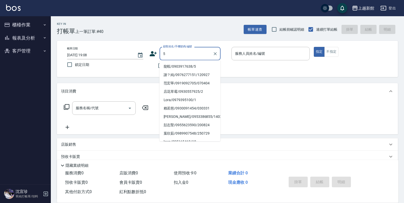
type input "龍蝦/0903917638/5"
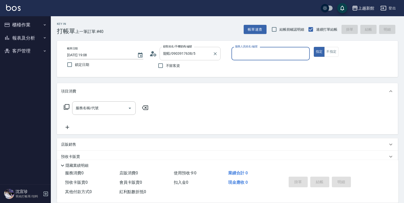
click at [313, 47] on button "指定" at bounding box center [318, 52] width 11 height 10
type button "true"
type input "旌瑛-5"
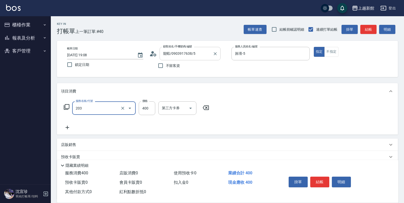
type input "指定單剪(203)"
type input "200"
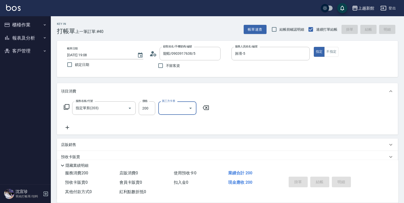
type input "[DATE] 19:09"
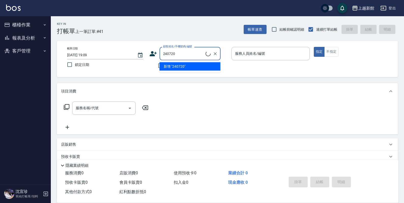
type input "[PERSON_NAME]/0989431720/240720"
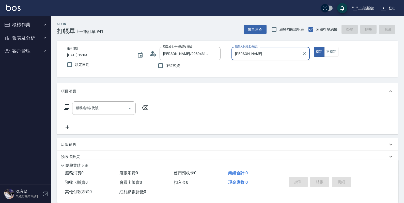
type input "莫"
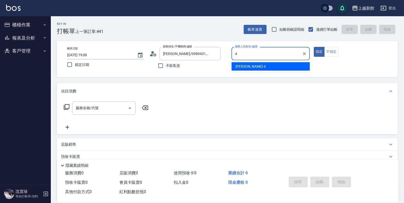
type input "宜珍-4"
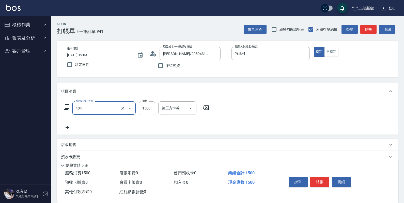
type input "設計染髮(404)"
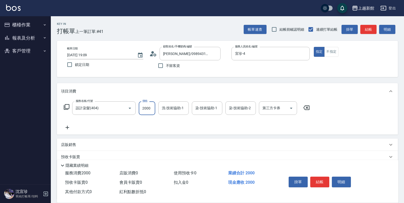
type input "2000"
type input "馨妮-29"
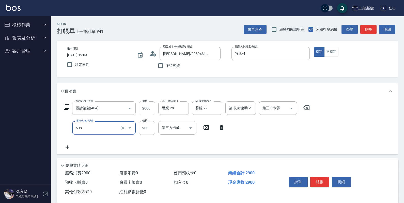
type input "松島再生髮敷護髮(508)"
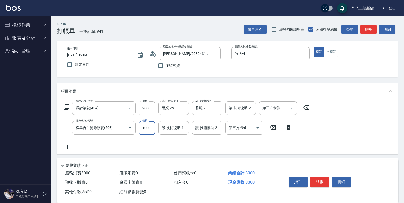
type input "1000"
type input "馨妮-29"
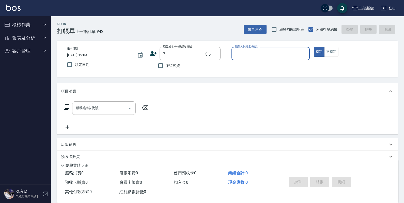
type input "[PERSON_NAME]卡/77/7"
type input "莫尼卡-7"
click at [313, 47] on button "指定" at bounding box center [318, 52] width 11 height 10
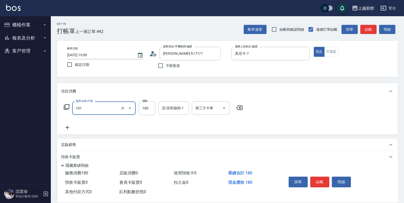
type input "洗髮250(101)"
type input "200"
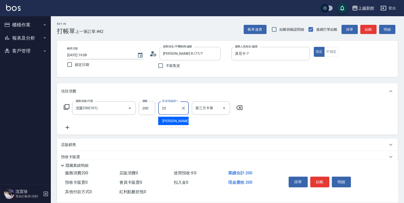
type input "小邱-25"
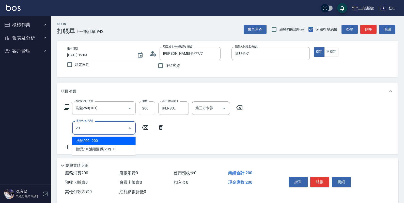
type input "2"
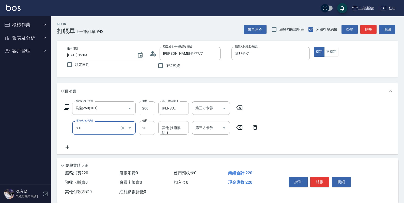
type input "潤絲(801)"
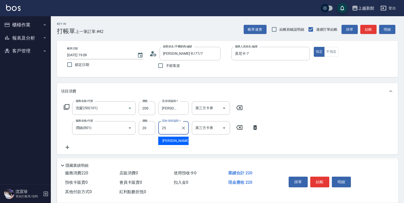
type input "小邱-25"
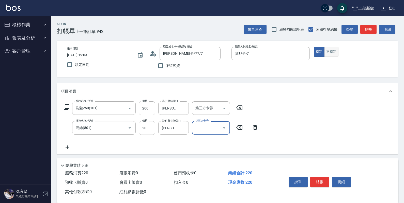
click at [331, 53] on button "不指定" at bounding box center [331, 52] width 14 height 10
type button "false"
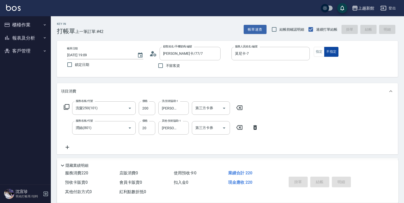
type input "2025/09/07 19:10"
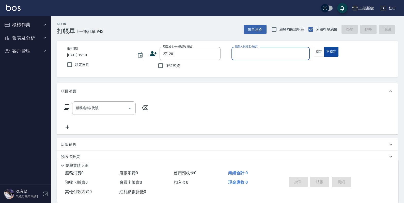
type input "藍予喬/0906130395/271201"
type input "旌瑛-5"
click at [324, 47] on button "不指定" at bounding box center [331, 52] width 14 height 10
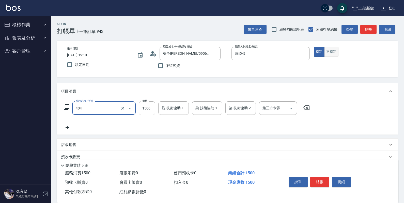
type input "設計染髮(404)"
type input "2000"
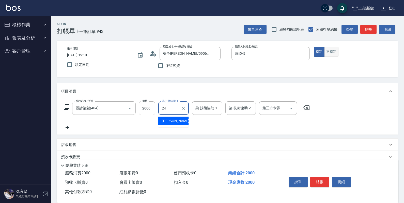
type input "小敏-24"
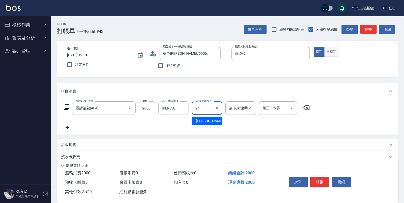
type input "小敏-24"
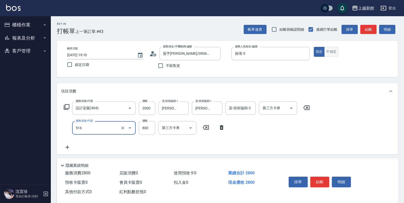
type input "C2花漾深層護髮/新(516)"
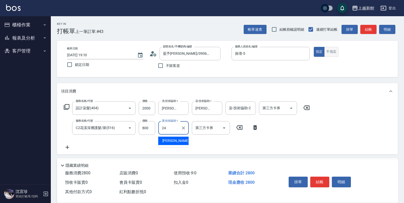
type input "小敏-24"
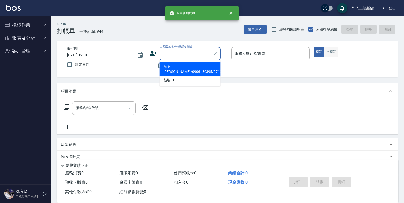
type input "藍予喬/0906130395/271201"
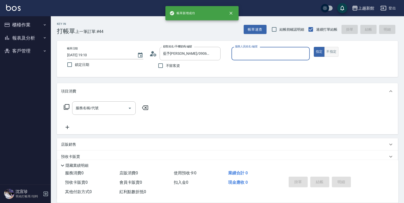
click at [313, 47] on button "指定" at bounding box center [318, 52] width 11 height 10
type input "旌瑛-5"
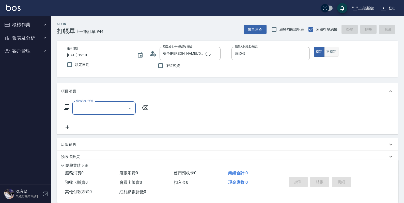
type input "Lora/0979395100/1"
type input "蘿拉-1"
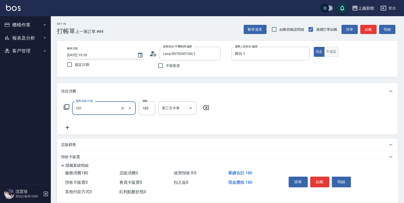
type input "洗髮250(101)"
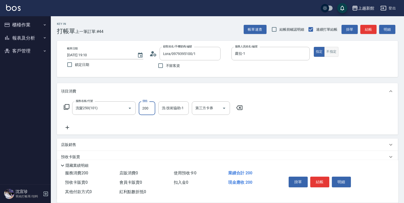
type input "200"
type input "馨妮-29"
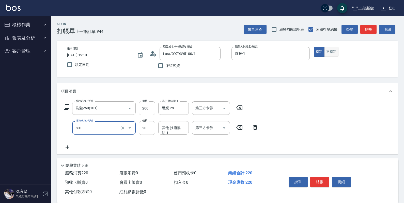
type input "潤絲(801)"
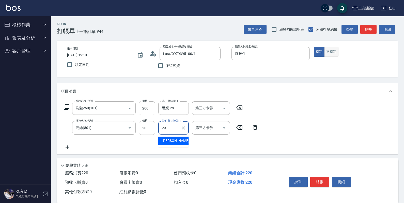
type input "馨妮-29"
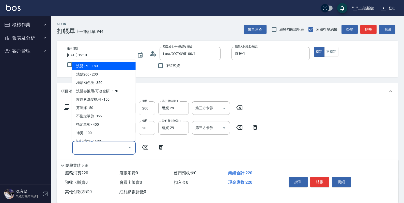
click at [107, 152] on input "服務名稱/代號" at bounding box center [99, 147] width 51 height 9
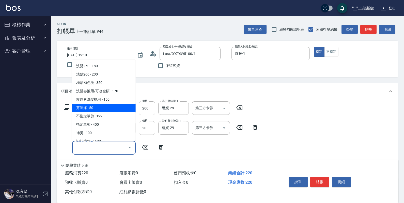
click at [104, 111] on span "剪瀏海 - 50" at bounding box center [103, 108] width 63 height 8
type input "剪瀏海(201)"
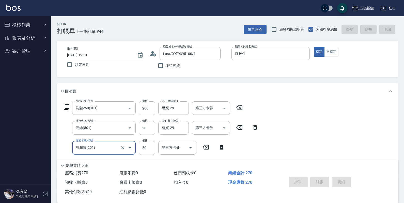
type input "2025/09/07 19:11"
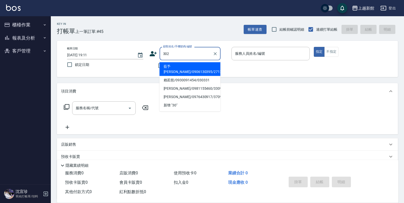
type input "302"
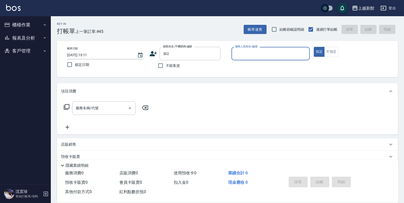
click at [313, 47] on button "指定" at bounding box center [318, 52] width 11 height 10
click at [216, 57] on button "Clear" at bounding box center [214, 53] width 7 height 7
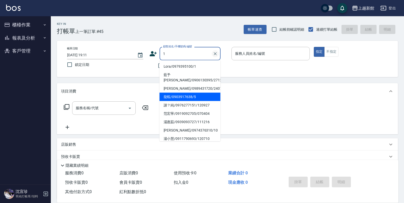
type input "Lora/0979395100/1"
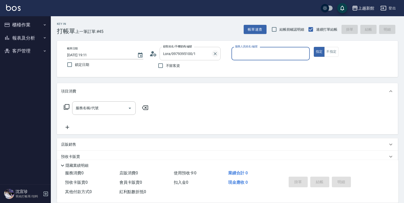
type input "蘿拉-1"
click at [313, 47] on button "指定" at bounding box center [318, 52] width 11 height 10
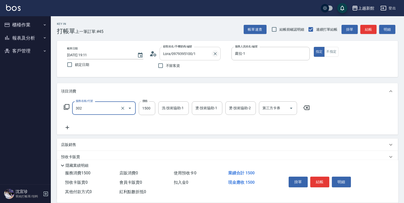
type input "設計燙髮(302)"
type input "2000"
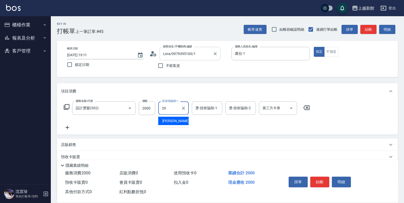
type input "馨妮-29"
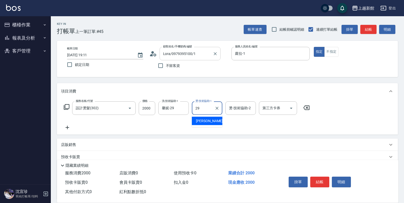
type input "馨妮-29"
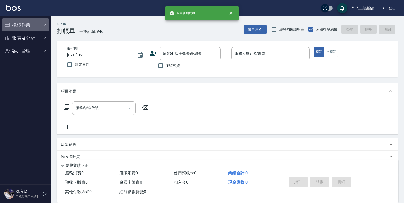
click at [32, 24] on button "櫃檯作業" at bounding box center [25, 24] width 47 height 13
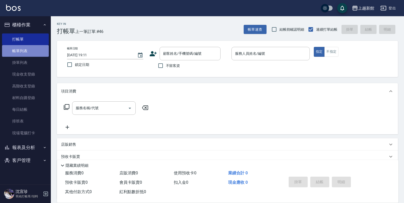
click at [32, 55] on link "帳單列表" at bounding box center [25, 51] width 47 height 12
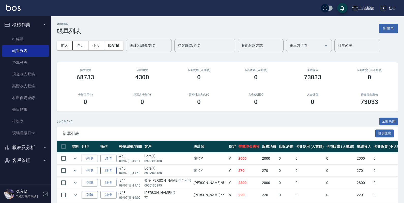
click at [115, 172] on link "詳情" at bounding box center [108, 171] width 16 height 8
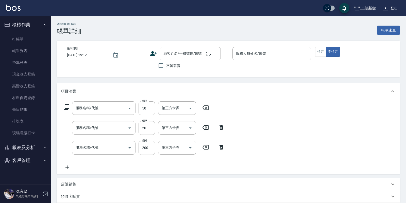
type input "2025/09/07 19:10"
type input "蘿拉-1"
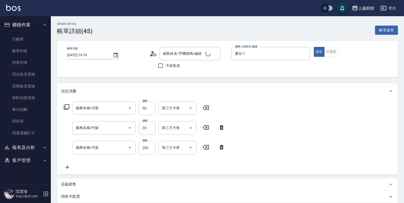
type input "剪瀏海(201)"
type input "潤絲(801)"
type input "洗髮250(101)"
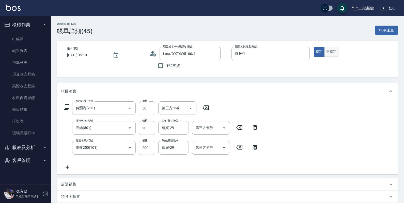
type input "Lora/0979395100/1"
click at [328, 54] on button "不指定" at bounding box center [331, 52] width 14 height 10
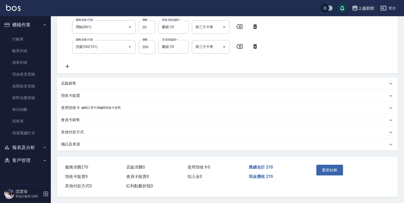
scroll to position [103, 0]
click at [342, 171] on button "重新結帳" at bounding box center [329, 170] width 27 height 11
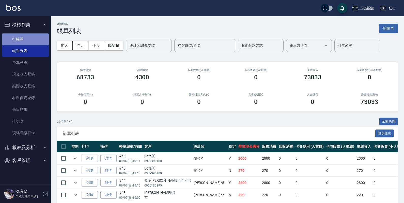
click at [24, 43] on link "打帳單" at bounding box center [25, 40] width 47 height 12
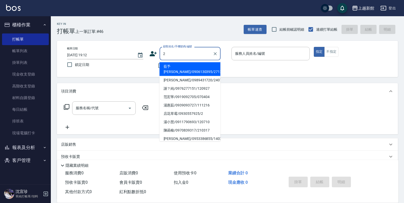
type input "藍予喬/0906130395/271201"
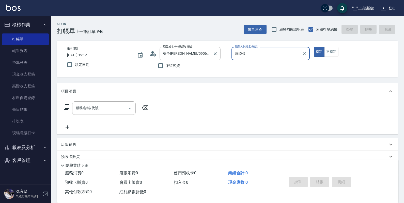
type input "旌瑛-5"
click at [313, 47] on button "指定" at bounding box center [318, 52] width 11 height 10
type button "true"
type input "店花草霉/0930557925/2"
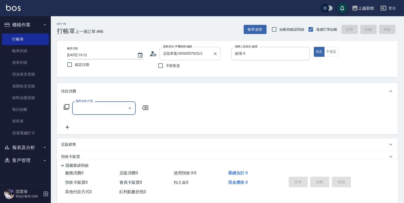
type input "草莓-2"
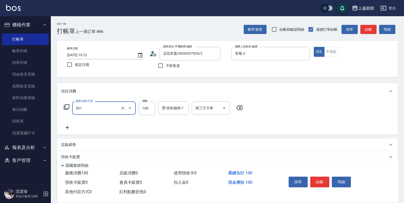
type input "補燙(301)"
type input "400"
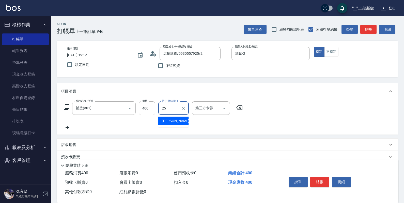
type input "小邱-25"
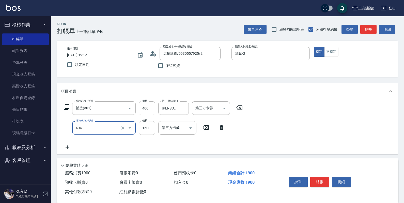
type input "設計染髮(404)"
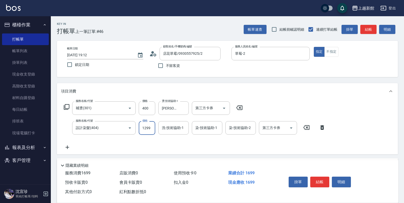
type input "1299"
type input "小邱-25"
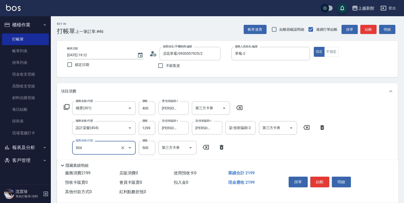
type input "順子護髮(504)"
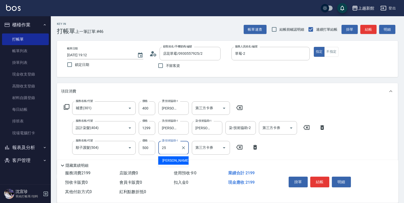
type input "小邱-25"
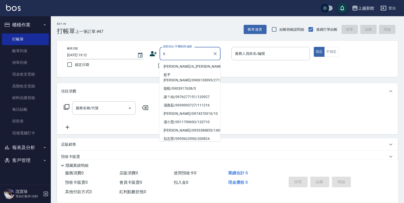
type input "黃婕寧/6_黃婕寧/6"
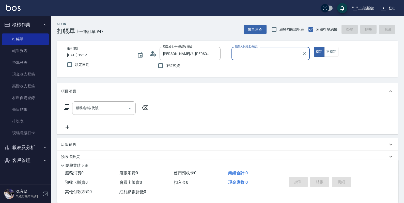
type input "黃婕寧-6"
click at [313, 47] on button "指定" at bounding box center [318, 52] width 11 height 10
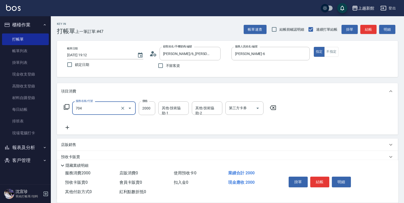
type input "髮片重整(704)"
type input "3000"
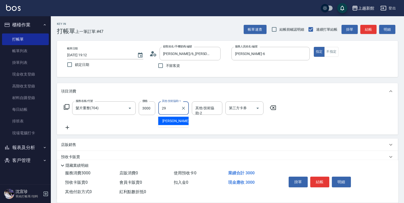
type input "馨妮-29"
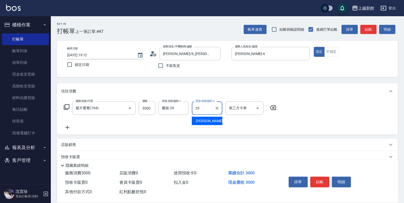
type input "馨妮-29"
click at [215, 108] on icon "Clear" at bounding box center [216, 108] width 5 height 5
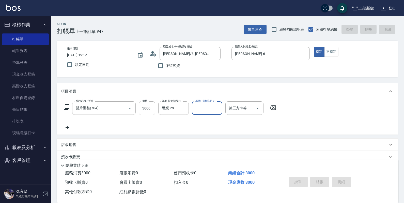
type input "2025/09/07 19:13"
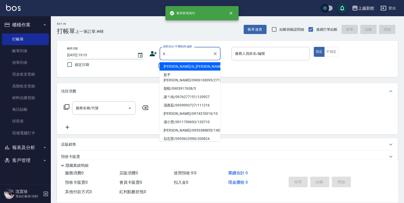
type input "黃婕寧/6_黃婕寧/6"
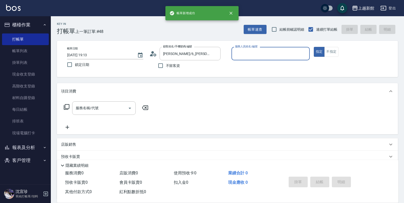
type input "黃婕寧-6"
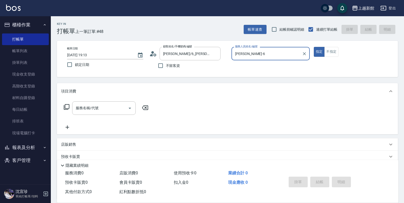
click at [313, 47] on button "指定" at bounding box center [318, 52] width 11 height 10
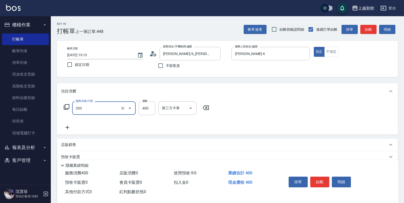
type input "指定單剪(203)"
type input "600"
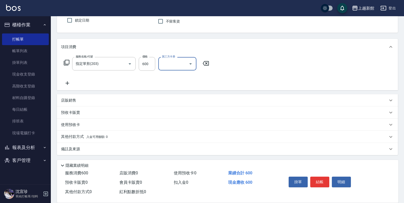
scroll to position [45, 0]
click at [103, 107] on div "預收卡販賣" at bounding box center [227, 112] width 341 height 12
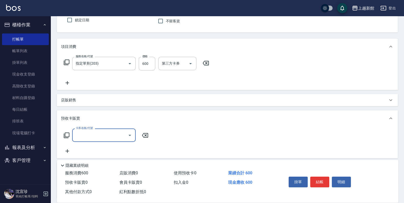
scroll to position [0, 0]
click at [105, 101] on div "店販銷售" at bounding box center [224, 100] width 326 height 5
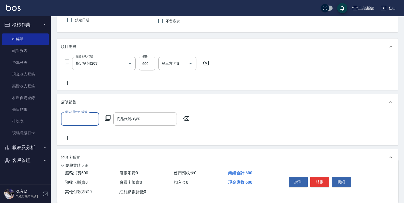
click at [87, 125] on div "服務人員姓名/編號" at bounding box center [80, 118] width 38 height 13
type input "黃婕寧-6"
click at [109, 120] on icon at bounding box center [108, 118] width 6 height 6
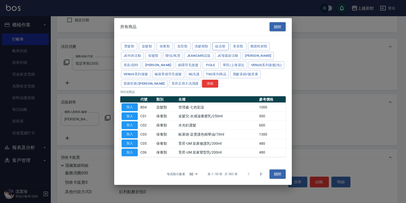
click at [222, 43] on button "組合類" at bounding box center [220, 47] width 16 height 8
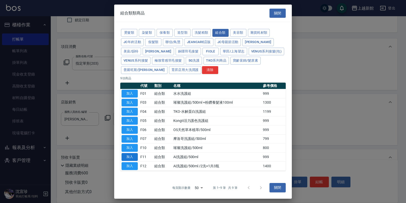
click at [134, 158] on button "加入" at bounding box center [130, 157] width 16 height 8
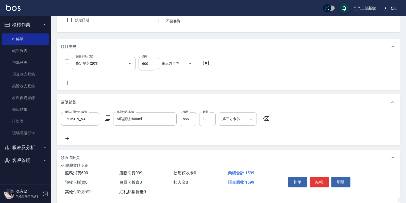
type input "Ai洗護組/500ml"
drag, startPoint x: 191, startPoint y: 118, endPoint x: 194, endPoint y: 117, distance: 3.5
click at [191, 118] on input "999" at bounding box center [188, 119] width 16 height 14
type input "800"
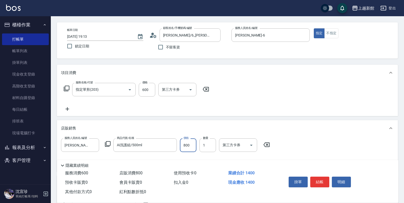
click at [218, 118] on div "項目消費 服務名稱/代號 指定單剪(203) 服務名稱/代號 價格 600 價格 第三方卡券 第三方卡券 店販銷售 服務人員姓名/編號 黃婕寧-6 服務人員姓…" at bounding box center [227, 165] width 341 height 200
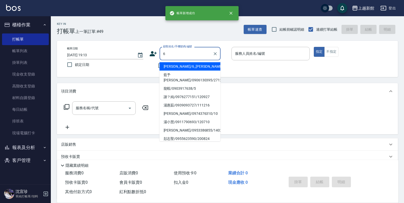
type input "黃婕寧/6_黃婕寧/6"
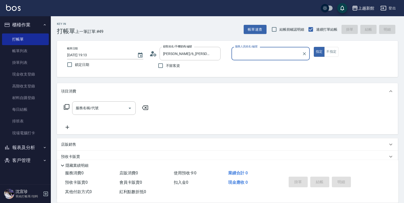
type input "黃婕寧-6"
click at [313, 47] on button "指定" at bounding box center [318, 52] width 11 height 10
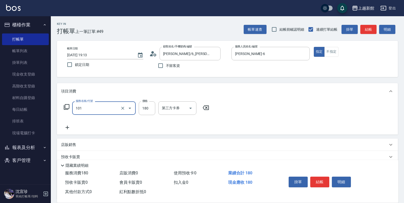
type input "洗髮250(101)"
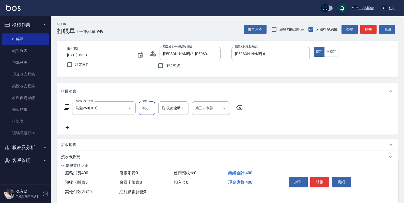
type input "400"
type input "馨妮-29"
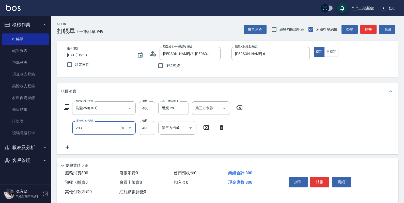
type input "指定單剪(203)"
type input "400"
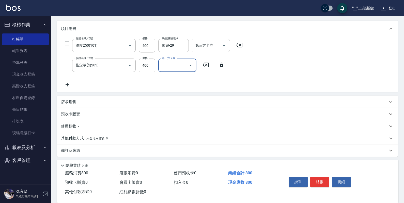
scroll to position [65, 0]
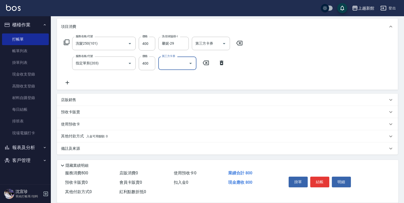
click at [79, 100] on div "店販銷售" at bounding box center [224, 99] width 326 height 5
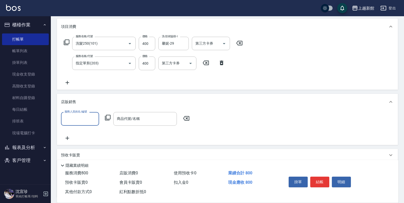
scroll to position [0, 0]
type input "黃婕寧-6"
click at [110, 116] on icon at bounding box center [108, 118] width 6 height 6
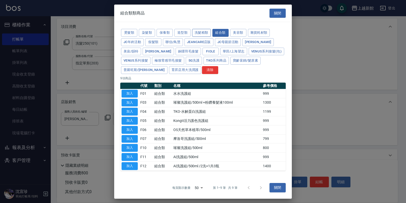
click at [206, 30] on button "洗髮精類" at bounding box center [201, 33] width 19 height 8
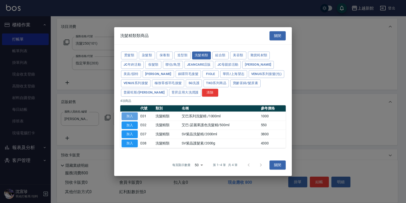
click at [126, 113] on button "加入" at bounding box center [130, 116] width 16 height 8
type input "艾巴系列洗髮精 /1000ml"
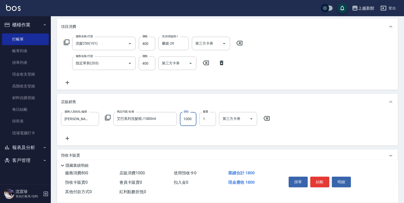
click at [188, 120] on input "1000" at bounding box center [188, 119] width 16 height 14
type input "800"
type input "2025/09/07 19:14"
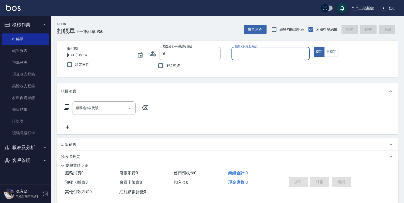
type input "黃婕寧/6_黃婕寧/6"
click at [313, 47] on button "指定" at bounding box center [318, 52] width 11 height 10
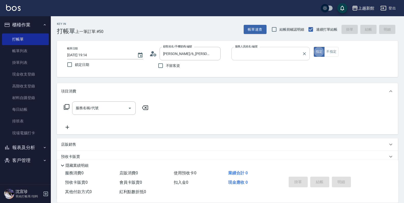
type input "黃婕寧-6"
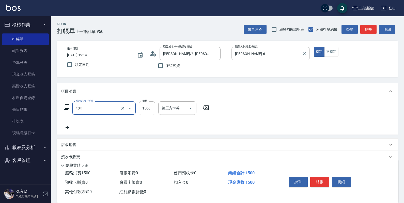
type input "設計染髮(404)"
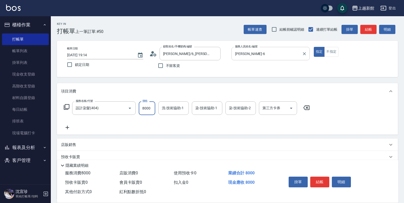
type input "8000"
type input "馨妮-29"
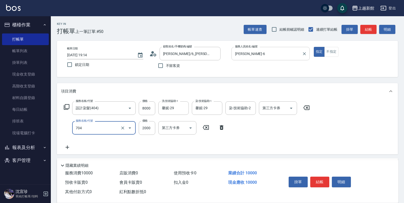
type input "髮片重整(704)"
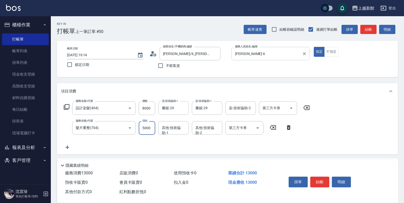
type input "5000"
type input "馨妮-29"
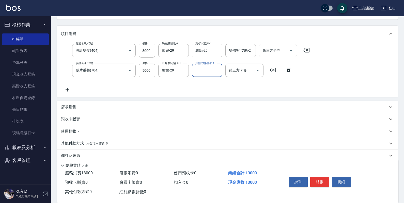
scroll to position [65, 0]
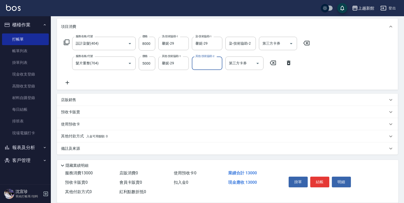
click at [80, 134] on p "其他付款方式 入金可用餘額: 0" at bounding box center [84, 137] width 47 height 6
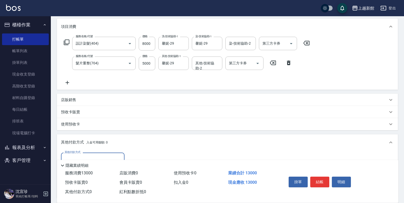
scroll to position [0, 0]
drag, startPoint x: 109, startPoint y: 82, endPoint x: 102, endPoint y: 82, distance: 7.4
click at [109, 82] on div "服務名稱/代號 設計染髮(404) 服務名稱/代號 價格 8000 價格 洗-技術協助-1 馨妮-29 洗-技術協助-1 染-技術協助-1 馨妮-29 染-技…" at bounding box center [187, 61] width 252 height 49
click at [67, 82] on icon at bounding box center [67, 83] width 13 height 6
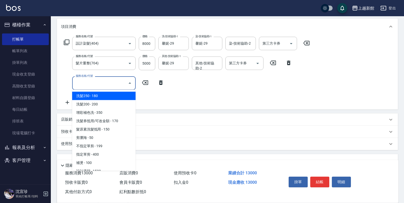
click at [91, 88] on input "服務名稱/代號" at bounding box center [99, 83] width 51 height 9
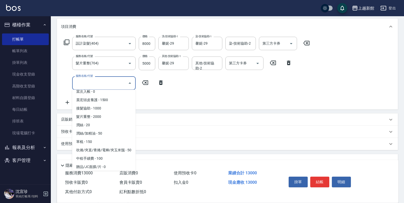
scroll to position [444, 0]
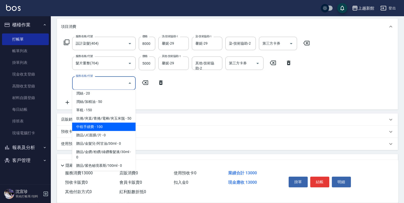
click at [93, 129] on span "中租手續費 - 100" at bounding box center [103, 127] width 63 height 8
type input "中租手續費(805)"
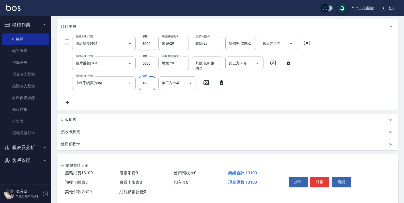
click at [146, 87] on input "100" at bounding box center [147, 83] width 16 height 14
type input "390"
click at [147, 43] on input "8000" at bounding box center [147, 44] width 16 height 14
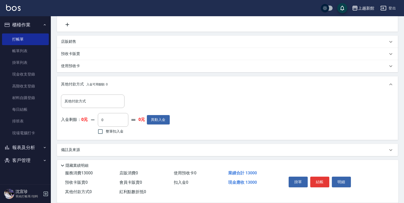
scroll to position [144, 0]
type input "7610"
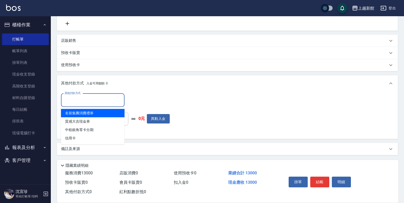
click at [88, 98] on input "其他付款方式" at bounding box center [92, 100] width 59 height 9
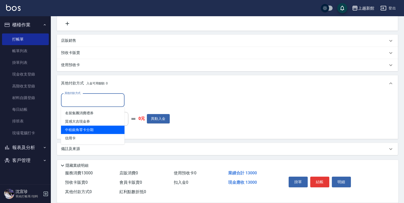
click at [93, 130] on span "中租銀角零卡分期" at bounding box center [92, 130] width 63 height 8
type input "中租銀角零卡分期"
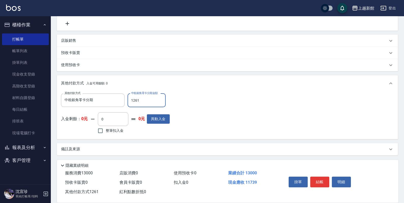
type input "12610"
type input "2025/09/07 19:15"
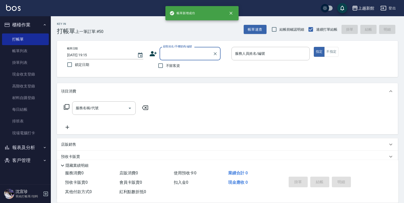
scroll to position [0, 0]
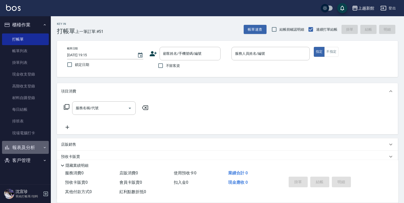
click at [34, 149] on button "報表及分析" at bounding box center [25, 147] width 47 height 13
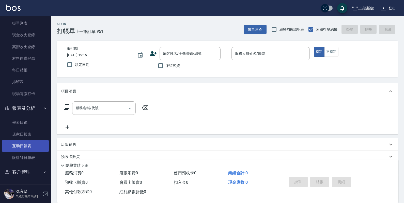
scroll to position [40, 0]
click at [28, 142] on link "互助日報表" at bounding box center [25, 146] width 47 height 12
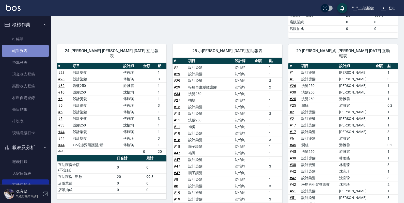
click at [32, 53] on link "帳單列表" at bounding box center [25, 51] width 47 height 12
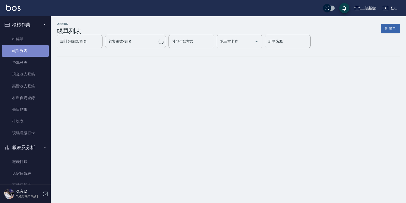
click at [27, 52] on link "帳單列表" at bounding box center [25, 51] width 47 height 12
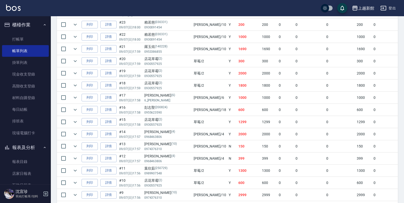
scroll to position [476, 0]
click at [22, 39] on link "打帳單" at bounding box center [25, 40] width 47 height 12
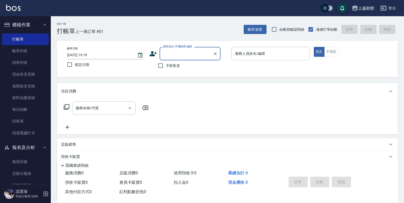
click at [189, 53] on input "顧客姓名/手機號碼/編號" at bounding box center [186, 53] width 49 height 9
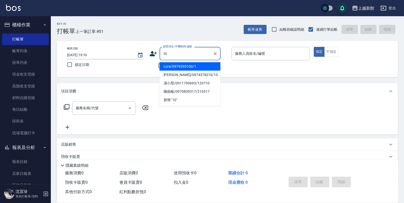
type input "Lora/0979395100/1"
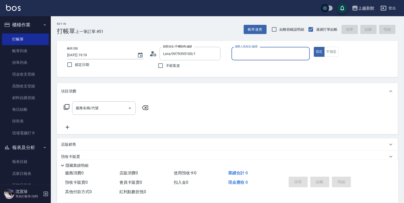
type input "蘿拉-1"
click at [313, 47] on button "指定" at bounding box center [318, 52] width 11 height 10
type button "true"
type input "瑪莎/0974376310/10"
type input "瑪沙-10"
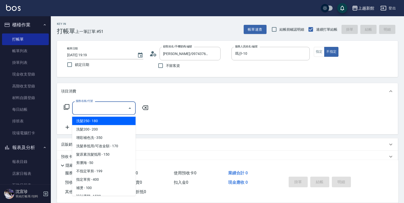
click at [98, 106] on input "服務名稱/代號" at bounding box center [99, 108] width 51 height 9
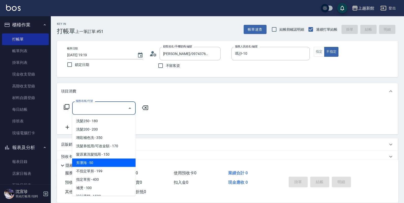
click at [97, 165] on span "剪瀏海 - 50" at bounding box center [103, 163] width 63 height 8
type input "剪瀏海(201)"
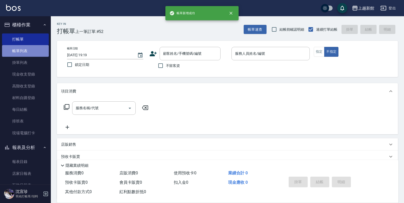
click at [26, 46] on link "帳單列表" at bounding box center [25, 51] width 47 height 12
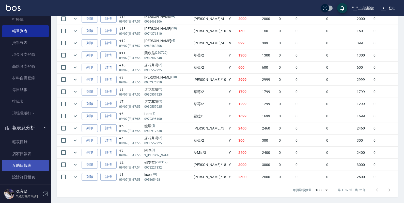
scroll to position [40, 0]
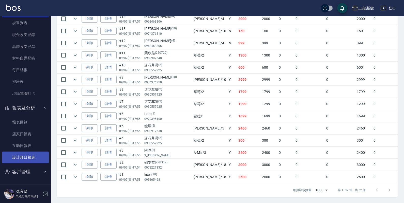
click at [31, 161] on link "設計師日報表" at bounding box center [25, 158] width 47 height 12
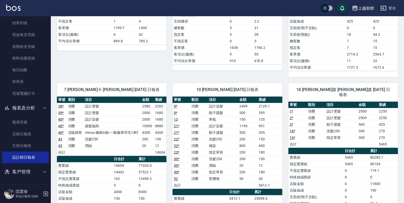
scroll to position [476, 0]
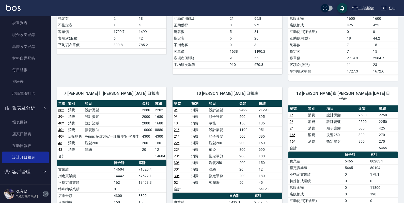
click at [46, 193] on icon "button" at bounding box center [46, 194] width 6 height 6
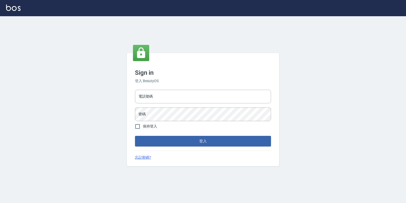
click at [208, 105] on div "電話號碼 電話號碼 密碼 密碼" at bounding box center [203, 106] width 140 height 36
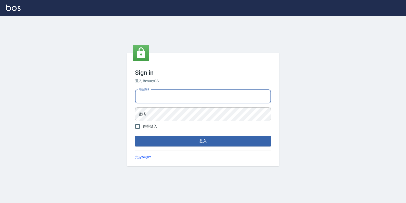
click at [207, 99] on input "電話號碼" at bounding box center [203, 97] width 136 height 14
type input "0974376310"
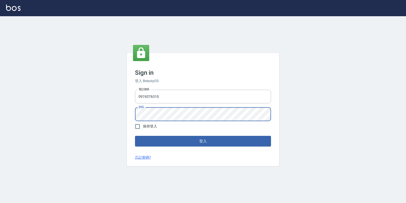
click at [135, 136] on button "登入" at bounding box center [203, 141] width 136 height 11
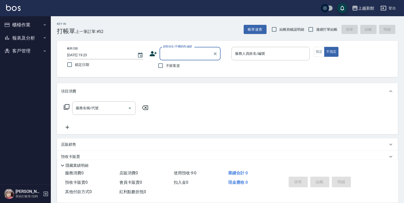
click at [19, 26] on button "櫃檯作業" at bounding box center [25, 24] width 47 height 13
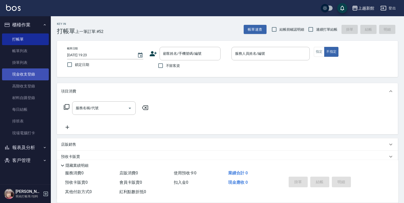
click at [25, 74] on link "現金收支登錄" at bounding box center [25, 75] width 47 height 12
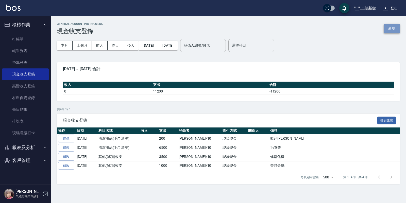
click at [387, 30] on button "新增" at bounding box center [392, 28] width 16 height 9
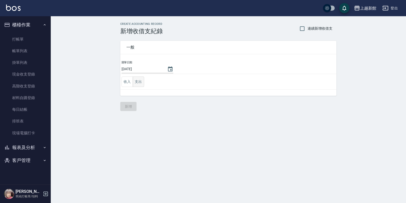
click at [141, 79] on button "支出" at bounding box center [138, 82] width 11 height 10
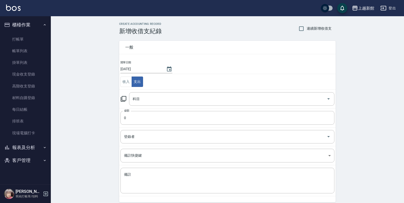
click at [126, 98] on icon at bounding box center [123, 99] width 6 height 6
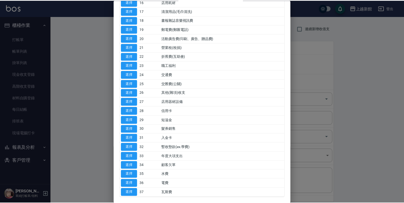
scroll to position [190, 0]
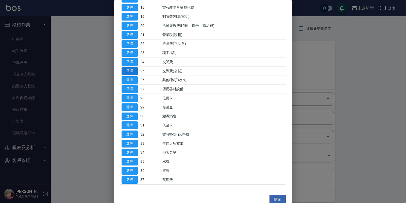
click at [136, 71] on button "選擇" at bounding box center [130, 71] width 16 height 8
type input "25 交際費(公關)"
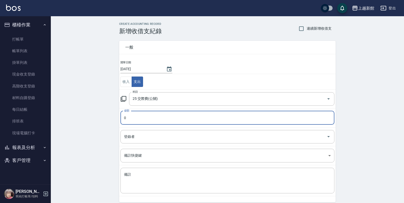
click at [134, 112] on input "0" at bounding box center [227, 118] width 214 height 14
type input "20000"
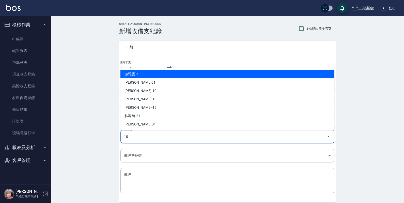
type input "劉名儀-10"
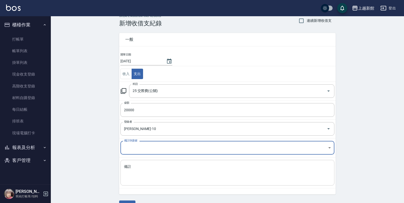
scroll to position [21, 0]
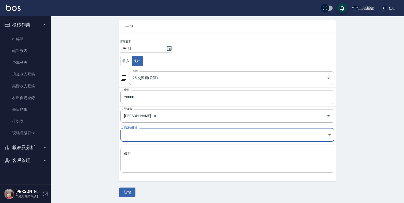
click at [174, 152] on div "x 備註" at bounding box center [227, 160] width 214 height 26
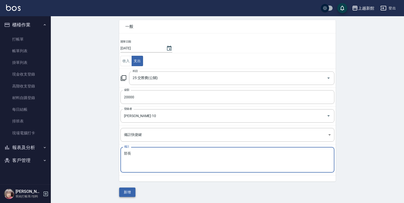
type textarea "部長"
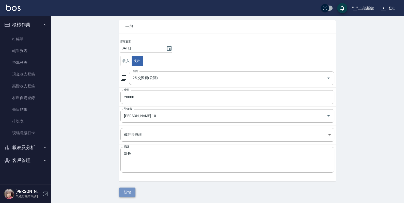
click at [128, 191] on button "新增" at bounding box center [127, 192] width 16 height 9
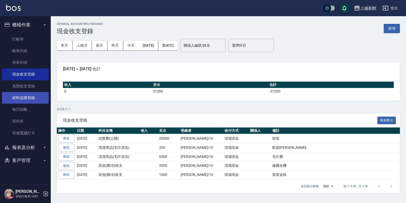
click at [38, 94] on link "材料自購登錄" at bounding box center [25, 98] width 47 height 12
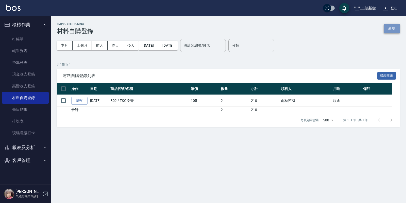
click at [395, 27] on button "新增" at bounding box center [392, 28] width 16 height 9
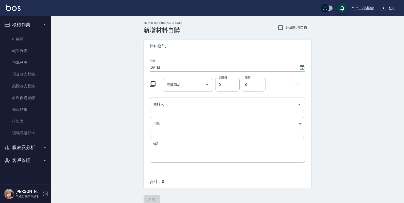
click at [153, 84] on icon at bounding box center [153, 84] width 6 height 6
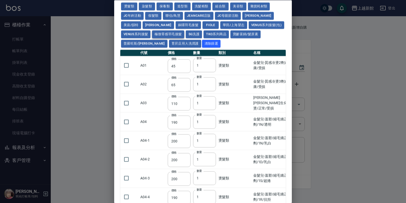
scroll to position [32, 0]
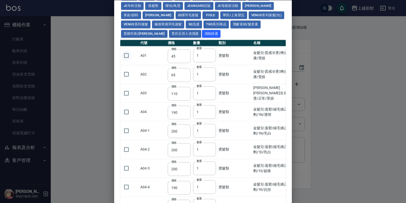
click at [126, 55] on input "checkbox" at bounding box center [126, 56] width 11 height 11
checkbox input "true"
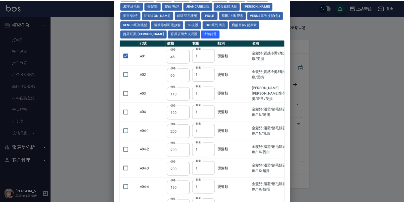
scroll to position [0, 0]
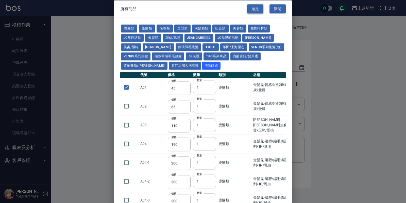
click at [250, 4] on button "確定" at bounding box center [255, 8] width 16 height 9
type input "金髮兒-質感冷燙2劑式/健康/受損"
type input "45"
type input "1"
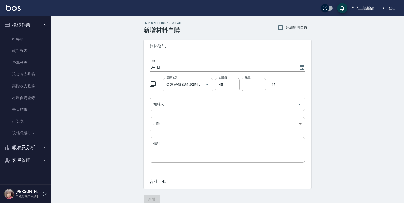
click at [194, 108] on input "領料人" at bounding box center [223, 104] width 143 height 9
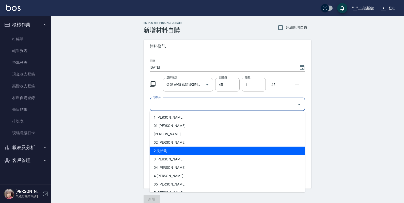
click at [166, 154] on li "2 沈怡均" at bounding box center [227, 151] width 155 height 8
click at [166, 107] on input "沈怡均" at bounding box center [220, 104] width 137 height 9
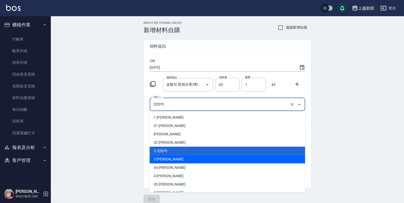
click at [159, 162] on li "3 俞秋萍" at bounding box center [227, 159] width 155 height 8
type input "俞秋萍"
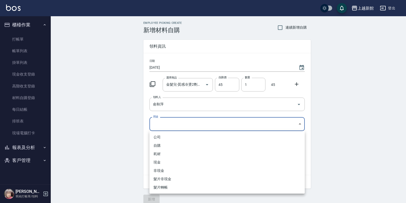
click at [161, 123] on body "上越新館 登出 櫃檯作業 打帳單 帳單列表 掛單列表 現金收支登錄 高階收支登錄 材料自購登錄 每日結帳 排班表 現場電腦打卡 報表及分析 報表目錄 店家日報…" at bounding box center [203, 104] width 406 height 209
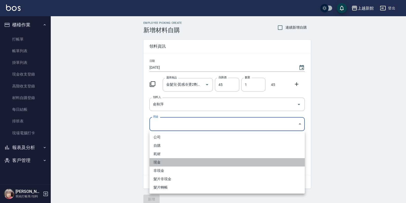
click at [159, 163] on li "現金" at bounding box center [227, 162] width 155 height 8
type input "現金"
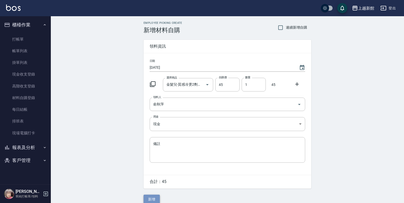
click at [153, 196] on button "新增" at bounding box center [151, 199] width 16 height 9
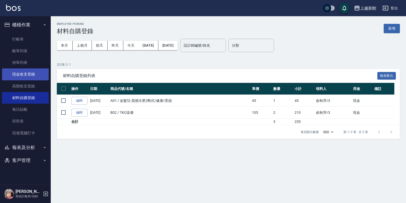
click at [27, 71] on link "現金收支登錄" at bounding box center [25, 75] width 47 height 12
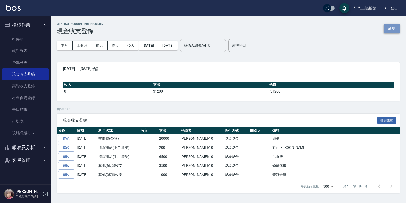
click at [389, 30] on button "新增" at bounding box center [392, 28] width 16 height 9
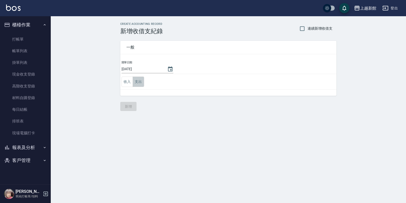
click at [134, 84] on button "支出" at bounding box center [138, 82] width 11 height 10
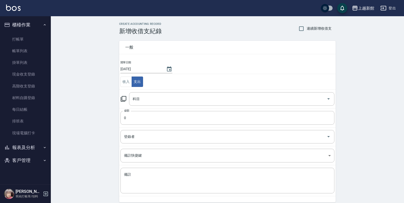
click at [120, 102] on icon at bounding box center [123, 99] width 6 height 6
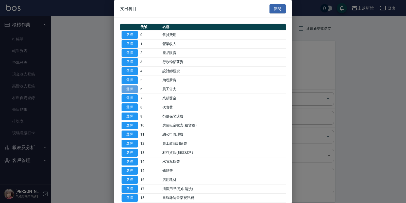
click at [130, 87] on button "選擇" at bounding box center [130, 89] width 16 height 8
type input "6 員工借支"
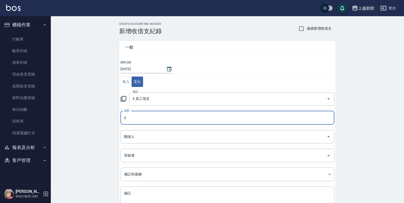
click at [133, 118] on input "0" at bounding box center [227, 118] width 214 height 14
type input "800"
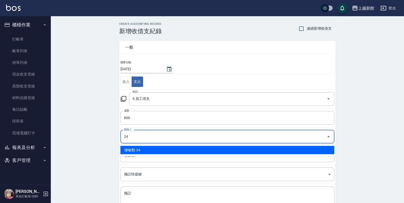
type input "陳敏甄-24"
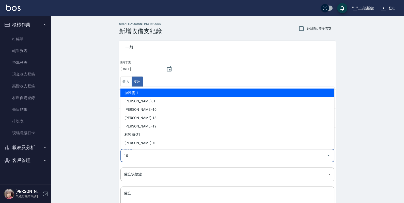
type input "劉名儀-10"
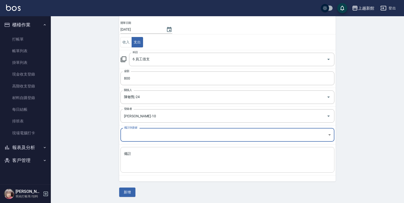
scroll to position [40, 0]
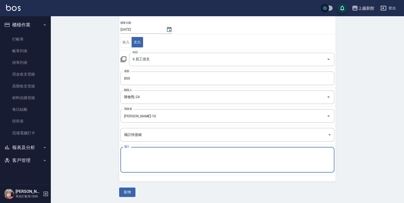
click at [242, 164] on textarea "備註" at bounding box center [227, 160] width 207 height 17
type textarea "熱碩捲"
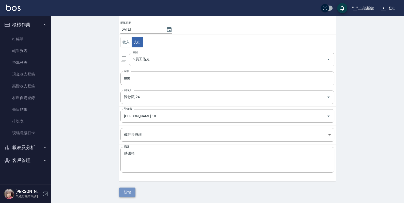
click at [124, 195] on button "新增" at bounding box center [127, 192] width 16 height 9
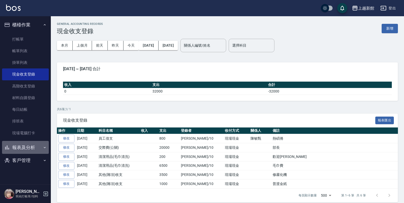
click at [32, 146] on button "報表及分析" at bounding box center [25, 147] width 47 height 13
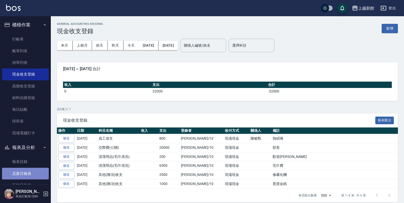
click at [27, 173] on link "店家日報表" at bounding box center [25, 174] width 47 height 12
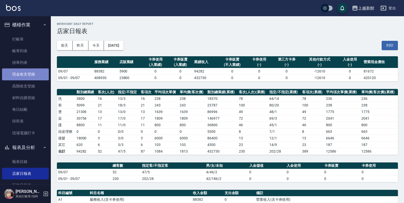
drag, startPoint x: 32, startPoint y: 74, endPoint x: 43, endPoint y: 72, distance: 10.7
click at [32, 74] on link "現金收支登錄" at bounding box center [25, 75] width 47 height 12
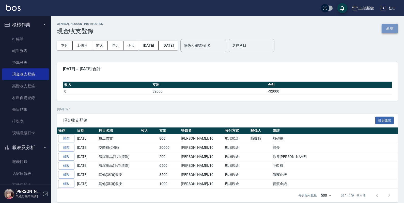
click at [388, 31] on button "新增" at bounding box center [389, 28] width 16 height 9
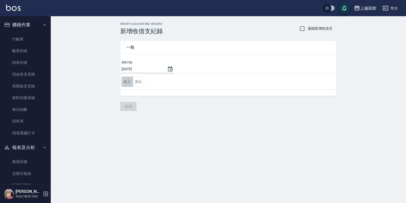
drag, startPoint x: 127, startPoint y: 84, endPoint x: 124, endPoint y: 89, distance: 6.1
click at [127, 84] on button "收入" at bounding box center [127, 82] width 11 height 10
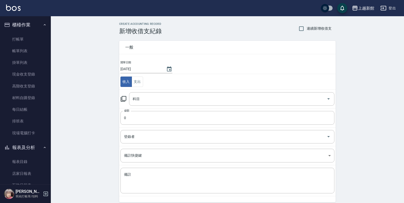
click at [122, 98] on icon at bounding box center [123, 99] width 6 height 6
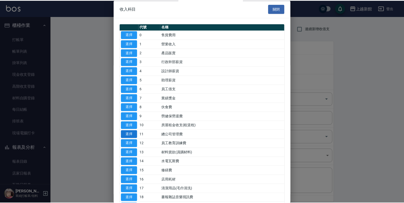
scroll to position [32, 0]
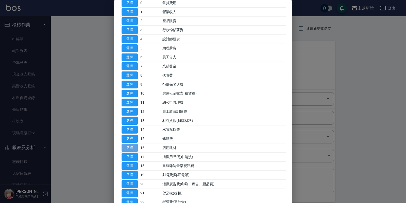
click at [127, 150] on button "選擇" at bounding box center [130, 148] width 16 height 8
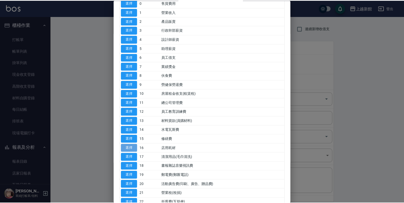
type input "16 店用耗材"
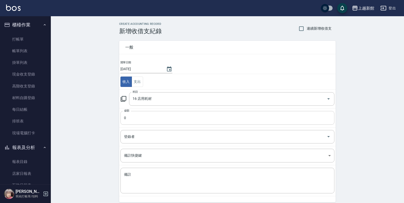
click at [132, 116] on input "0" at bounding box center [227, 118] width 214 height 14
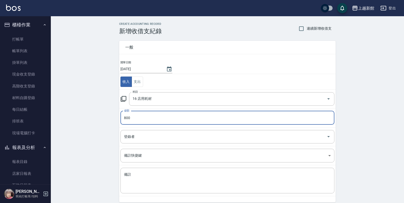
type input "800"
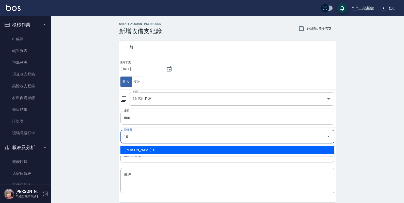
type input "劉名儀-10"
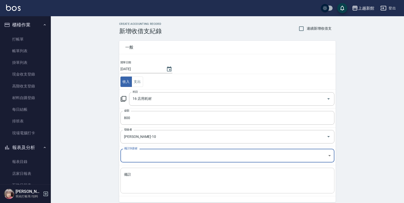
click at [143, 186] on textarea "備註" at bounding box center [227, 180] width 207 height 17
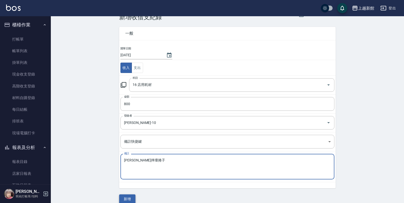
scroll to position [21, 0]
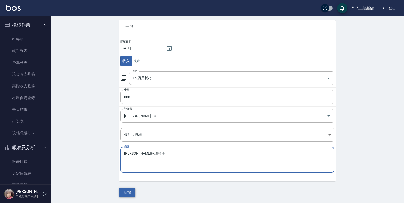
type textarea "小敏摔壞捲子"
click at [131, 190] on button "新增" at bounding box center [127, 192] width 16 height 9
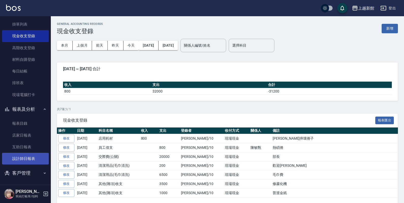
scroll to position [40, 0]
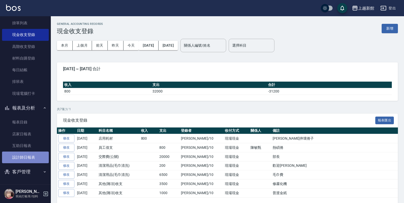
click at [29, 157] on link "設計師日報表" at bounding box center [25, 158] width 47 height 12
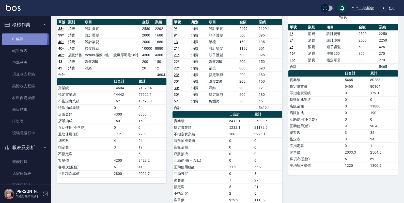
click at [16, 37] on link "打帳單" at bounding box center [25, 40] width 47 height 12
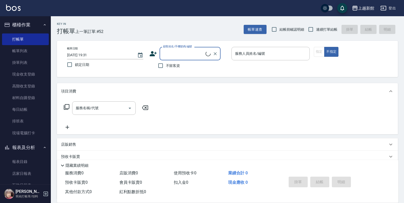
click at [194, 52] on input "顧客姓名/手機號碼/編號" at bounding box center [184, 53] width 44 height 9
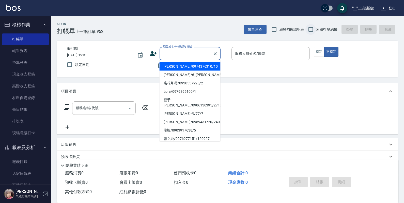
click at [315, 30] on input "連續打單結帳" at bounding box center [310, 29] width 11 height 11
checkbox input "true"
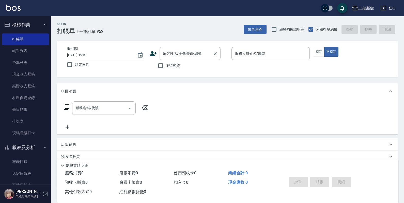
click at [197, 55] on input "顧客姓名/手機號碼/編號" at bounding box center [186, 53] width 49 height 9
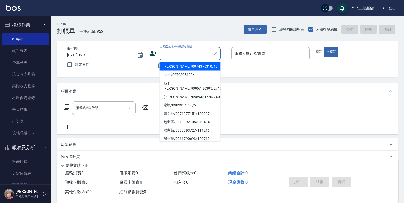
type input "瑪莎/0974376310/10"
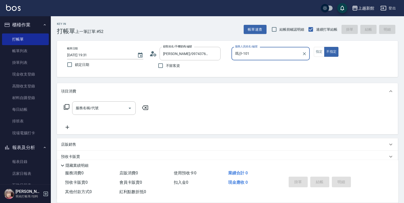
click at [324, 47] on button "不指定" at bounding box center [331, 52] width 14 height 10
type input "瑪沙-10"
type button "false"
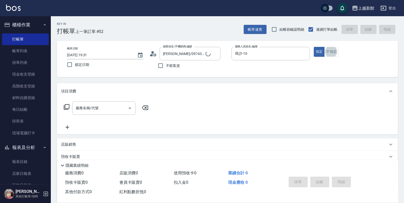
type input "Lora/0979395100/1"
type input "蘿拉-1"
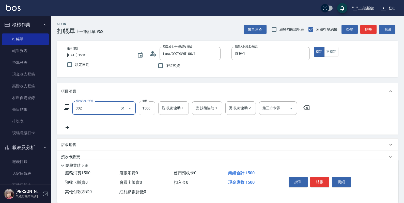
type input "設計燙髮(302)"
type input "1199"
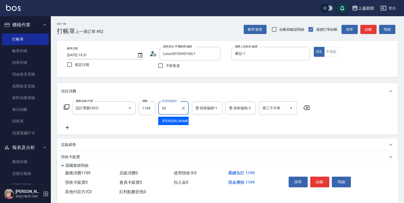
type input "馨妮-29"
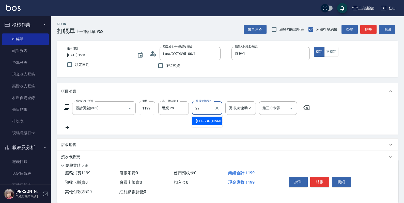
type input "馨妮-29"
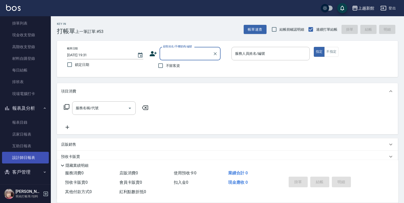
scroll to position [40, 0]
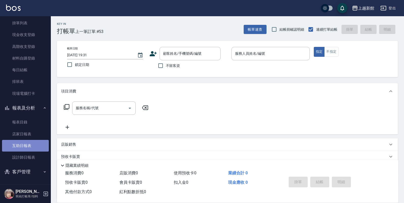
click at [26, 145] on link "互助日報表" at bounding box center [25, 146] width 47 height 12
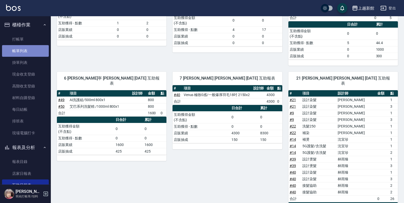
drag, startPoint x: 28, startPoint y: 49, endPoint x: 25, endPoint y: 46, distance: 4.7
click at [28, 49] on link "帳單列表" at bounding box center [25, 51] width 47 height 12
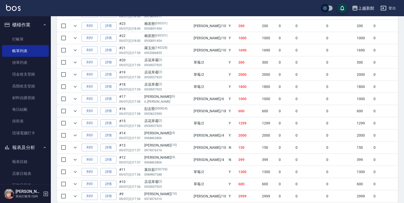
scroll to position [508, 0]
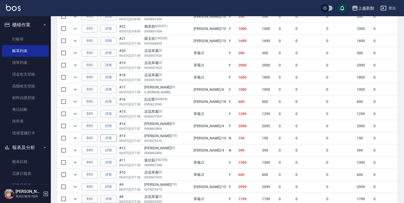
click at [107, 142] on link "詳情" at bounding box center [108, 139] width 16 height 8
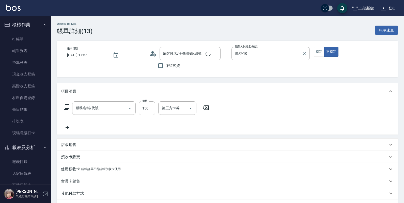
type input "2025/09/07 17:57"
type input "瑪沙-10"
type input "瑪莎/0974376310/10"
type input "單梳(803)"
click at [302, 52] on icon "Clear" at bounding box center [304, 53] width 5 height 5
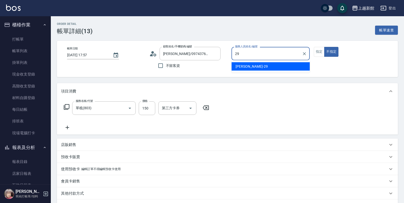
type input "馨妮-29"
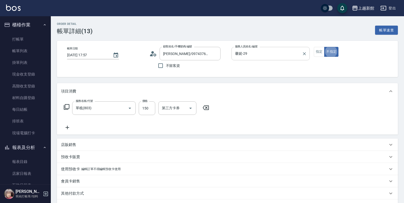
type button "false"
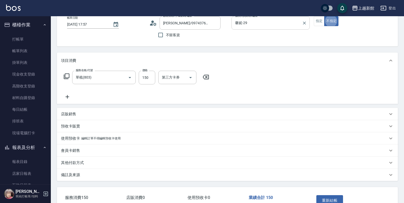
scroll to position [63, 0]
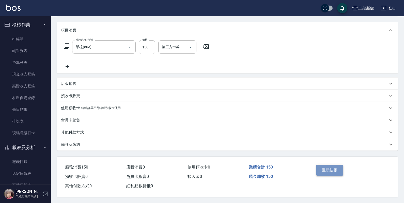
click at [329, 167] on button "重新結帳" at bounding box center [329, 170] width 27 height 11
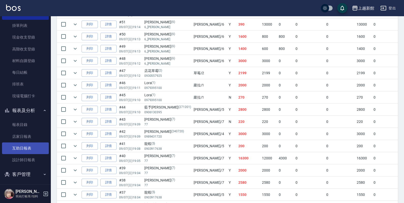
scroll to position [40, 0]
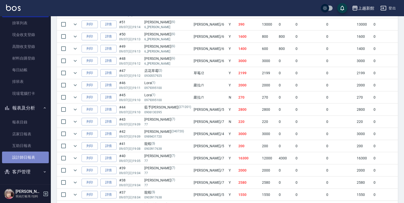
click at [26, 153] on link "設計師日報表" at bounding box center [25, 158] width 47 height 12
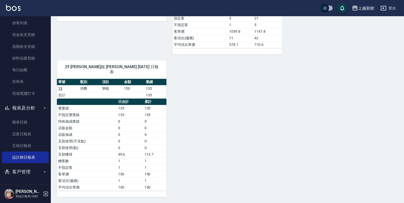
scroll to position [721, 0]
click at [22, 135] on link "店家日報表" at bounding box center [25, 134] width 47 height 12
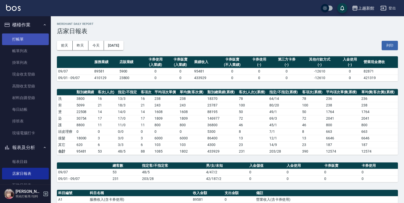
click at [26, 40] on link "打帳單" at bounding box center [25, 40] width 47 height 12
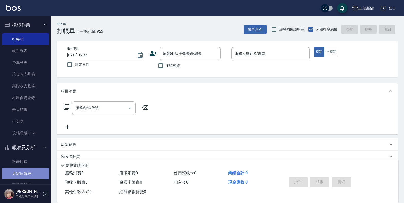
click at [32, 169] on link "店家日報表" at bounding box center [25, 174] width 47 height 12
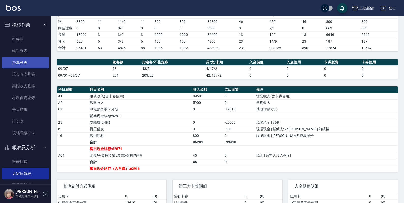
scroll to position [95, 0]
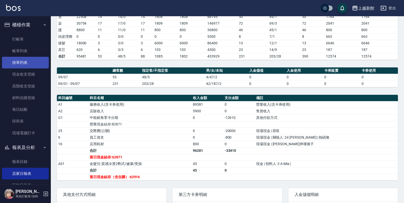
drag, startPoint x: 20, startPoint y: 53, endPoint x: 20, endPoint y: 57, distance: 3.3
click at [20, 53] on link "帳單列表" at bounding box center [25, 51] width 47 height 12
click at [20, 55] on link "帳單列表" at bounding box center [25, 51] width 47 height 12
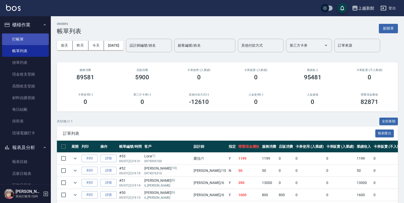
click at [34, 34] on link "打帳單" at bounding box center [25, 40] width 47 height 12
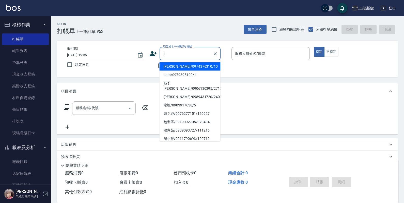
type input "瑪莎/0974376310/10"
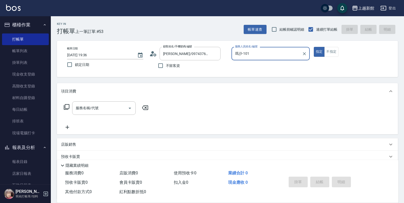
click at [313, 47] on button "指定" at bounding box center [318, 52] width 11 height 10
type input "瑪沙-10"
type button "true"
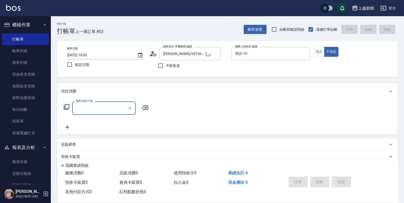
type input "Lora/0979395100/1"
type input "蘿拉-1"
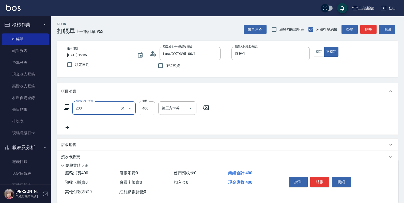
type input "指定單剪(203)"
type input "199"
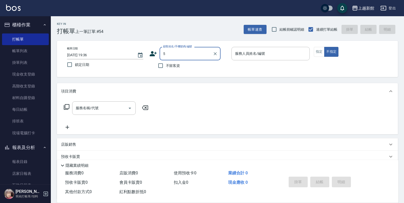
type input "Lora/0979395100/1"
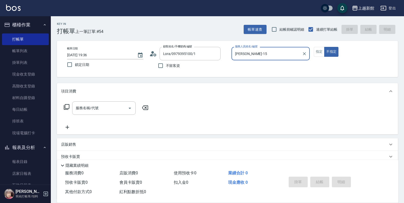
click at [324, 47] on button "不指定" at bounding box center [331, 52] width 14 height 10
type input "蘿拉-1"
type button "false"
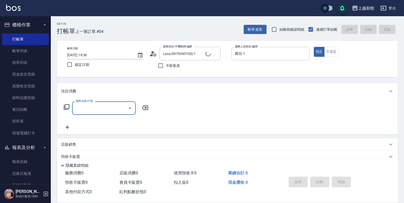
type input "龍蝦/0903917638/5"
type input "旌瑛-5"
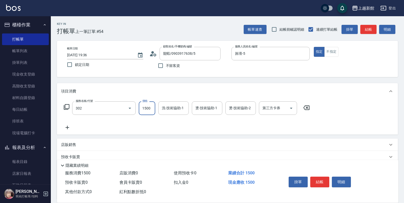
type input "設計燙髮(302)"
type input "1280"
type input "小敏-24"
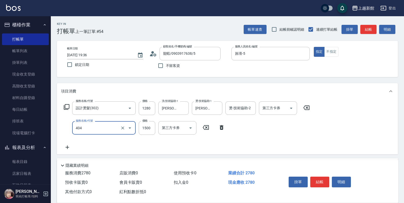
type input "設計染髮(404)"
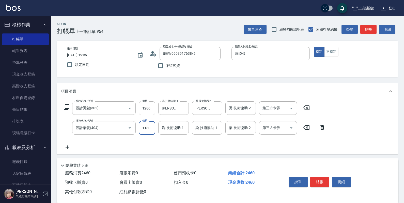
type input "1180"
type input "小敏-24"
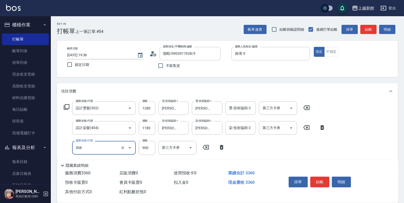
type input "松島再生髮敷護髮(508)"
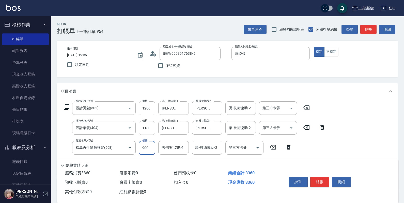
click at [152, 148] on input "900" at bounding box center [147, 148] width 16 height 14
type input "1000"
type input "小敏-24"
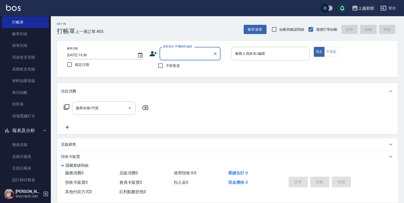
scroll to position [32, 0]
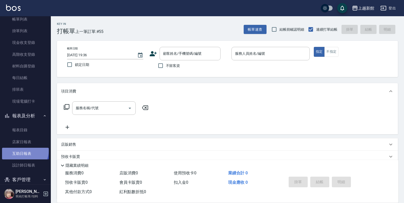
click at [24, 151] on link "互助日報表" at bounding box center [25, 154] width 47 height 12
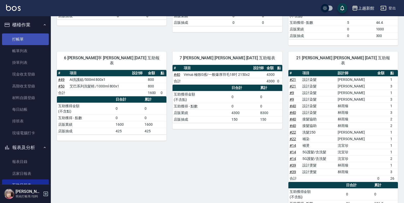
click at [14, 39] on link "打帳單" at bounding box center [25, 40] width 47 height 12
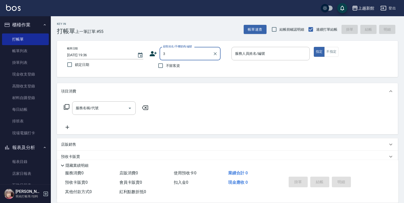
type input "龍蝦/0903917638/5"
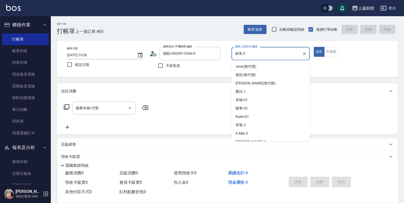
type input "旌瑛-5"
type button "true"
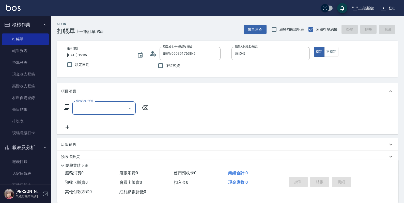
type input "阿咪/3_阿咪/3"
type input "A-Mia -3"
type input "4"
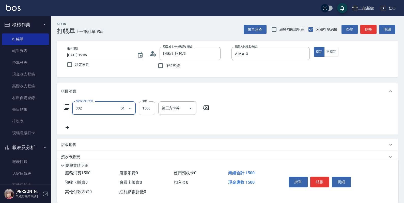
type input "設計燙髮(302)"
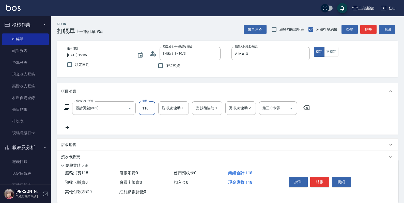
type input "1180"
type input "A-Mia -3"
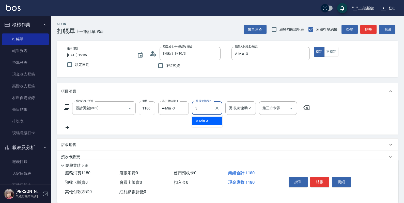
type input "A-Mia -3"
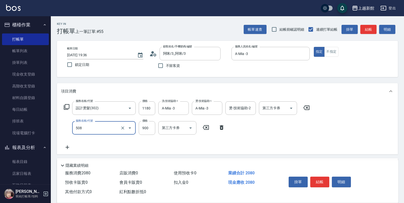
type input "松島再生髮敷護髮(508)"
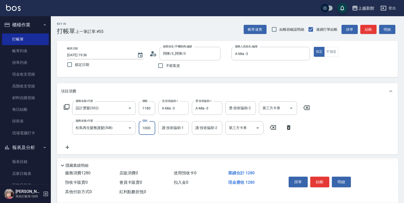
type input "1000"
type input "A-Mia -3"
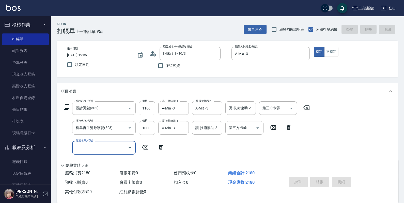
type input "2025/09/07 19:37"
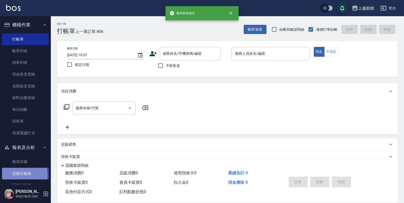
click at [10, 176] on link "店家日報表" at bounding box center [25, 174] width 47 height 12
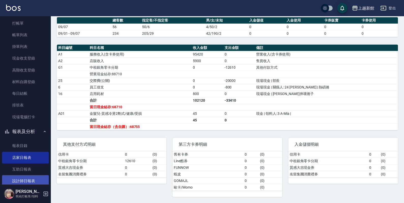
scroll to position [40, 0]
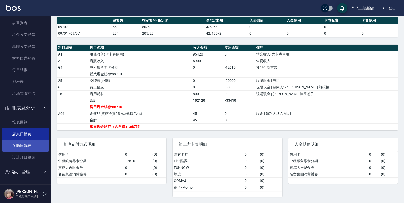
click at [12, 149] on link "互助日報表" at bounding box center [25, 146] width 47 height 12
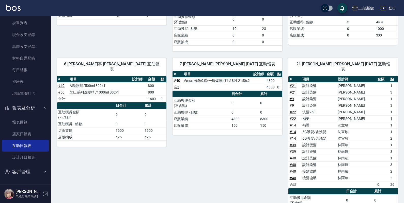
scroll to position [127, 0]
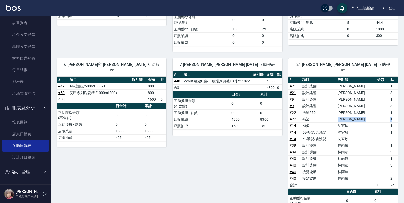
drag, startPoint x: 350, startPoint y: 114, endPoint x: 395, endPoint y: 112, distance: 45.5
click at [395, 116] on tr "# 22 補染 劉名儀 1" at bounding box center [342, 119] width 109 height 7
click at [396, 111] on td "1" at bounding box center [393, 112] width 9 height 7
drag, startPoint x: 350, startPoint y: 115, endPoint x: 371, endPoint y: 113, distance: 20.7
click at [371, 116] on tr "# 22 補染 劉名儀 1" at bounding box center [342, 119] width 109 height 7
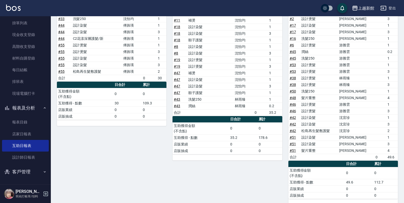
scroll to position [431, 0]
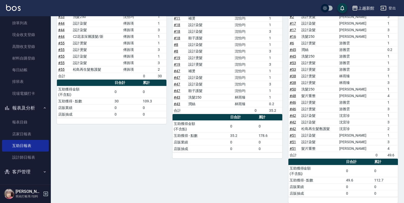
drag, startPoint x: 320, startPoint y: 94, endPoint x: 190, endPoint y: 111, distance: 131.1
click at [190, 111] on td "a dense table" at bounding box center [210, 110] width 46 height 7
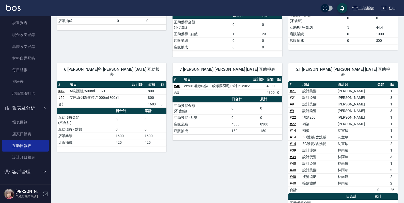
click at [204, 75] on div "7 莫尼卡 林雨臻 09/07/2025 互助報表 # 項目 設計師 金額 點 # 40 Venus 極致0感/一般爆厚羽毛18吋 2150x2 4300 合…" at bounding box center [223, 147] width 115 height 181
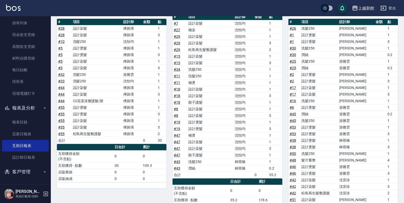
scroll to position [335, 0]
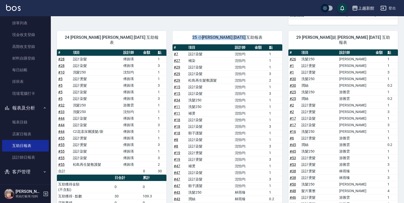
drag, startPoint x: 194, startPoint y: 34, endPoint x: 271, endPoint y: 28, distance: 77.1
click at [271, 31] on div "25 小邱 邱湘芸 09/07/2025 互助報表" at bounding box center [226, 37] width 109 height 13
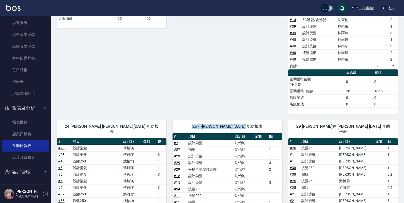
scroll to position [240, 0]
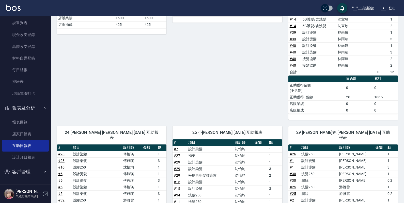
click at [263, 60] on div "7 莫尼卡 林雨臻 09/07/2025 互助報表 # 項目 設計師 金額 點 # 40 Venus 極致0感/一般爆厚羽毛18吋 2150x2 4300 合…" at bounding box center [223, 29] width 115 height 181
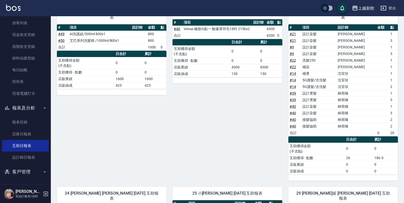
scroll to position [113, 0]
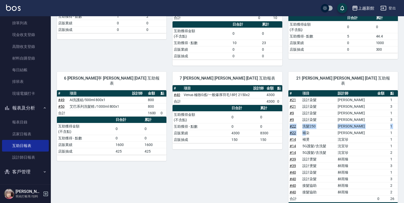
drag, startPoint x: 308, startPoint y: 130, endPoint x: 377, endPoint y: 118, distance: 69.5
click at [390, 117] on tbody "# 21 設計染髮 劉名儀 1 # 21 設計染髮 劉名儀 3 # 9 設計染髮 劉名儀 1 # 9 設計染髮 劉名儀 3 # 22 洗髮250 劉名儀 1 …" at bounding box center [342, 150] width 109 height 106
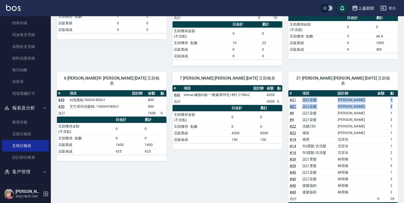
drag, startPoint x: 308, startPoint y: 97, endPoint x: 393, endPoint y: 102, distance: 85.4
click at [393, 102] on tbody "# 21 設計染髮 劉名儀 1 # 21 設計染髮 劉名儀 3 # 9 設計染髮 劉名儀 1 # 9 設計染髮 劉名儀 3 # 22 洗髮250 劉名儀 1 …" at bounding box center [342, 150] width 109 height 106
drag, startPoint x: 311, startPoint y: 112, endPoint x: 383, endPoint y: 107, distance: 71.8
click at [384, 107] on tbody "# 21 設計染髮 劉名儀 1 # 21 設計染髮 劉名儀 3 # 9 設計染髮 劉名儀 1 # 9 設計染髮 劉名儀 3 # 22 洗髮250 劉名儀 1 …" at bounding box center [342, 150] width 109 height 106
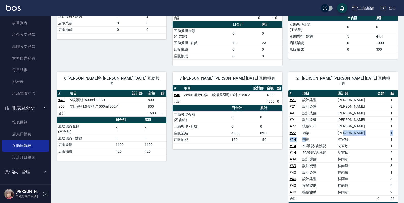
drag, startPoint x: 310, startPoint y: 136, endPoint x: 347, endPoint y: 127, distance: 37.4
click at [347, 127] on tbody "# 21 設計染髮 劉名儀 1 # 21 設計染髮 劉名儀 3 # 9 設計染髮 劉名儀 1 # 9 設計染髮 劉名儀 3 # 22 洗髮250 劉名儀 1 …" at bounding box center [342, 150] width 109 height 106
drag, startPoint x: 335, startPoint y: 123, endPoint x: 330, endPoint y: 127, distance: 6.0
click at [334, 124] on td "洗髮250" at bounding box center [318, 126] width 35 height 7
drag, startPoint x: 302, startPoint y: 127, endPoint x: 379, endPoint y: 127, distance: 76.4
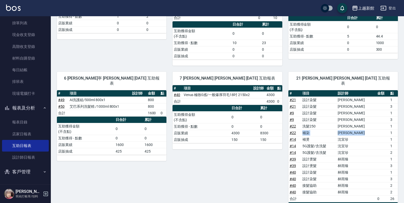
click at [379, 130] on tr "# 22 補染 劉名儀 1" at bounding box center [342, 133] width 109 height 7
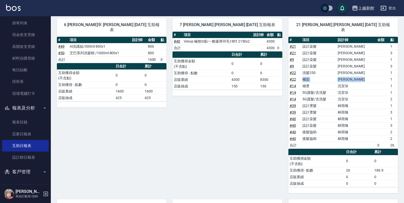
scroll to position [177, 0]
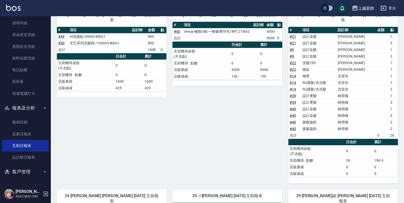
click at [125, 137] on div "6 黃婕寧 黃婕寧 09/07/2025 互助報表 # 項目 設計師 金額 點 # 49 Ai洗護組/500ml 800x1 800 # 50 艾巴系列洗髮精…" at bounding box center [108, 92] width 115 height 181
click at [21, 123] on link "報表目錄" at bounding box center [25, 123] width 47 height 12
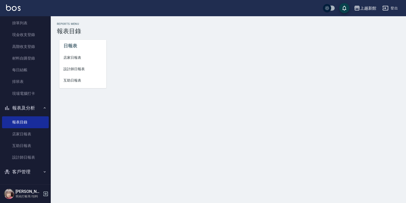
click at [74, 59] on span "店家日報表" at bounding box center [82, 57] width 39 height 5
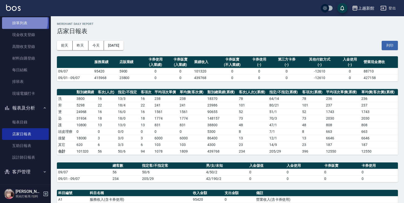
click at [20, 21] on link "掛單列表" at bounding box center [25, 23] width 47 height 12
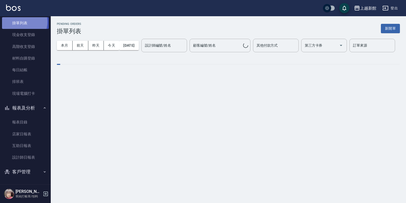
click at [20, 22] on link "掛單列表" at bounding box center [25, 23] width 47 height 12
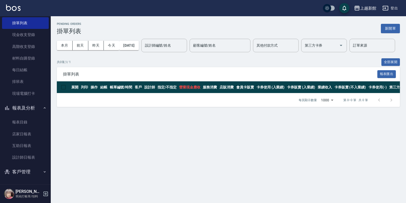
click at [25, 106] on button "報表及分析" at bounding box center [25, 108] width 47 height 13
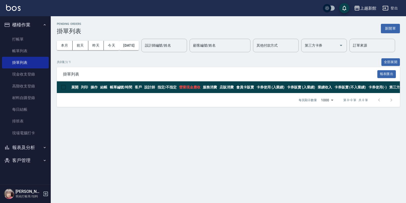
click at [30, 32] on ul "打帳單 帳單列表 掛單列表 現金收支登錄 高階收支登錄 材料自購登錄 每日結帳 排班表 現場電腦打卡" at bounding box center [25, 86] width 47 height 110
click at [31, 36] on link "打帳單" at bounding box center [25, 40] width 47 height 12
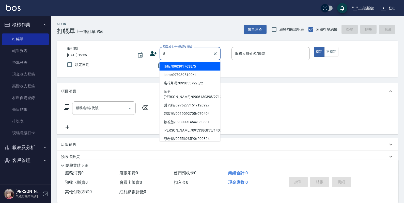
type input "龍蝦/0903917638/5"
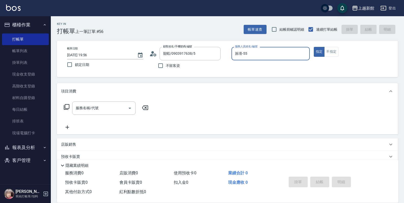
click at [313, 47] on button "指定" at bounding box center [318, 52] width 11 height 10
type input "旌瑛-5"
type button "true"
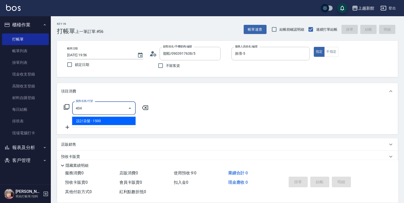
type input "設計染髮(404)"
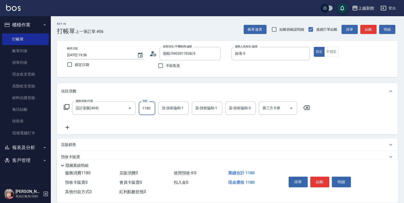
type input "1180"
type input "小邱-25"
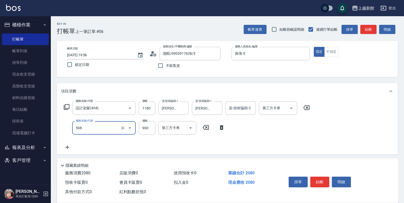
type input "松島再生髮敷護髮(508)"
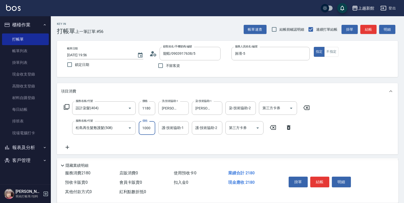
type input "1000"
type input "小邱-25"
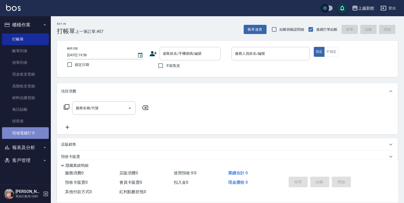
click at [27, 134] on link "現場電腦打卡" at bounding box center [25, 133] width 47 height 12
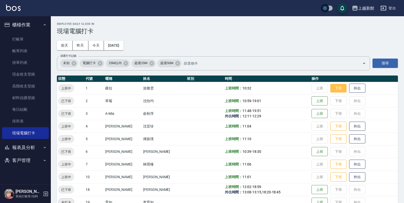
drag, startPoint x: 329, startPoint y: 90, endPoint x: 334, endPoint y: 141, distance: 51.8
click at [330, 90] on button "下班" at bounding box center [338, 88] width 16 height 9
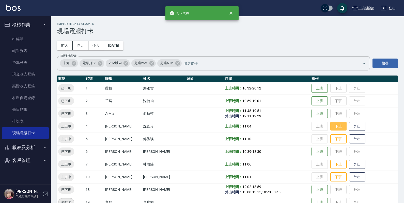
drag, startPoint x: 332, startPoint y: 124, endPoint x: 335, endPoint y: 129, distance: 6.3
click at [333, 126] on button "下班" at bounding box center [338, 126] width 16 height 9
click at [334, 140] on button "下班" at bounding box center [338, 139] width 16 height 9
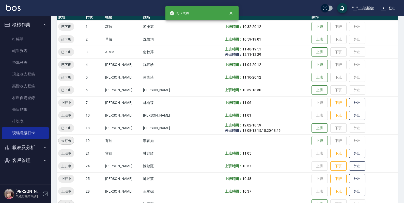
scroll to position [63, 0]
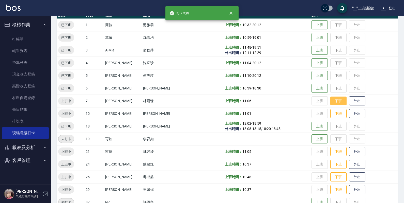
drag, startPoint x: 331, startPoint y: 98, endPoint x: 332, endPoint y: 101, distance: 3.3
click at [332, 99] on button "下班" at bounding box center [338, 101] width 16 height 9
click at [332, 112] on button "下班" at bounding box center [338, 113] width 16 height 9
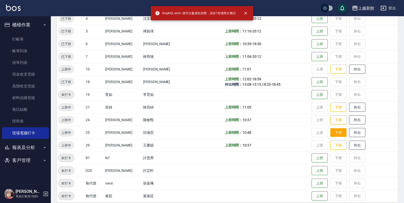
scroll to position [113, 0]
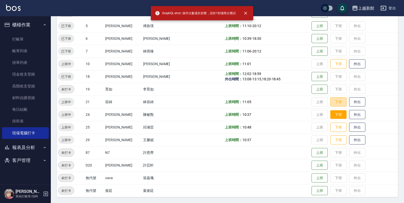
drag, startPoint x: 334, startPoint y: 101, endPoint x: 335, endPoint y: 111, distance: 10.0
click at [334, 102] on button "下班" at bounding box center [338, 101] width 16 height 9
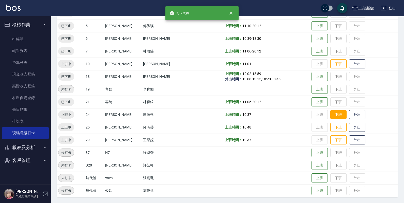
click at [335, 113] on button "下班" at bounding box center [338, 114] width 16 height 9
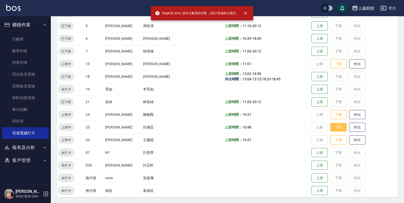
click at [330, 126] on button "下班" at bounding box center [338, 127] width 16 height 9
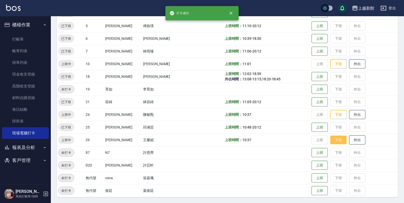
click at [338, 139] on button "下班" at bounding box center [338, 140] width 16 height 9
click at [334, 117] on button "下班" at bounding box center [338, 114] width 16 height 9
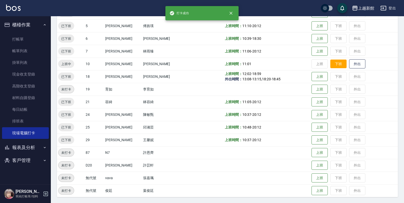
click at [333, 64] on button "下班" at bounding box center [338, 64] width 16 height 9
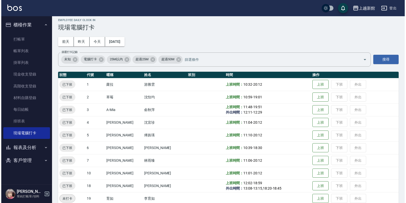
scroll to position [0, 0]
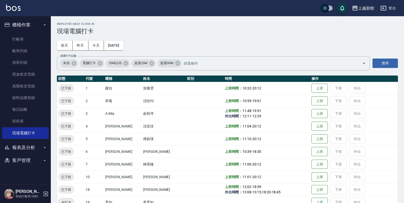
drag, startPoint x: 331, startPoint y: 76, endPoint x: 406, endPoint y: -28, distance: 127.6
drag, startPoint x: 406, startPoint y: -28, endPoint x: 248, endPoint y: 28, distance: 167.0
click at [248, 28] on h3 "現場電腦打卡" at bounding box center [227, 31] width 341 height 7
click at [14, 39] on link "打帳單" at bounding box center [25, 40] width 47 height 12
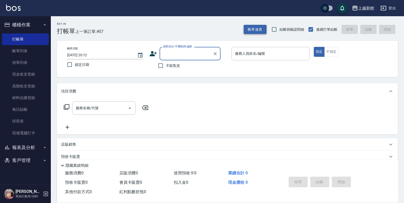
click at [258, 28] on button "帳單速查" at bounding box center [254, 29] width 23 height 9
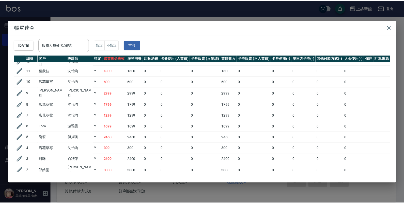
scroll to position [522, 0]
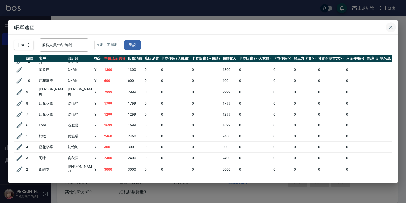
click at [390, 29] on icon "button" at bounding box center [391, 27] width 6 height 6
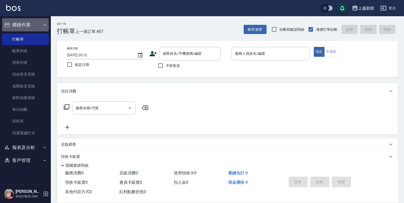
click at [21, 24] on button "櫃檯作業" at bounding box center [25, 24] width 47 height 13
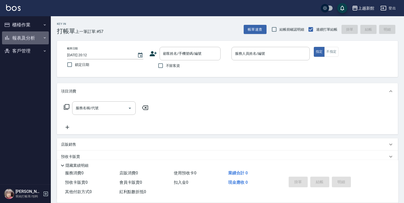
click at [19, 37] on button "報表及分析" at bounding box center [25, 37] width 47 height 13
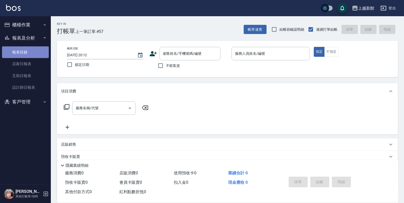
click at [23, 56] on link "報表目錄" at bounding box center [25, 52] width 47 height 12
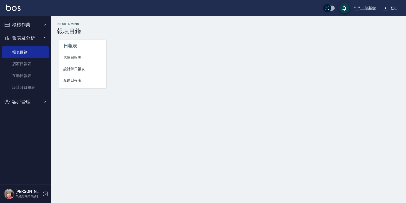
click at [71, 61] on li "店家日報表" at bounding box center [82, 57] width 47 height 11
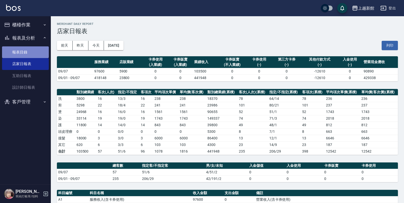
click at [20, 53] on link "報表目錄" at bounding box center [25, 52] width 47 height 12
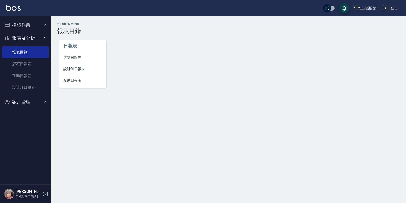
click at [75, 68] on span "設計師日報表" at bounding box center [82, 69] width 39 height 5
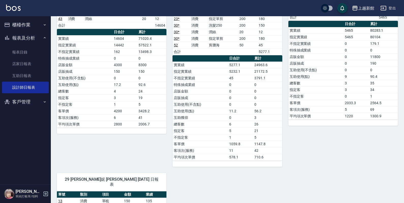
scroll to position [748, 0]
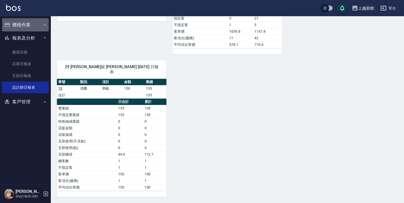
click at [37, 22] on button "櫃檯作業" at bounding box center [25, 24] width 47 height 13
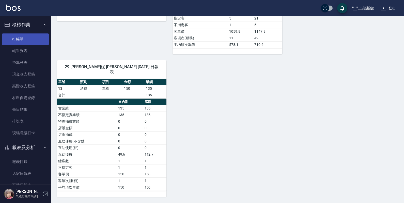
click at [31, 42] on link "打帳單" at bounding box center [25, 40] width 47 height 12
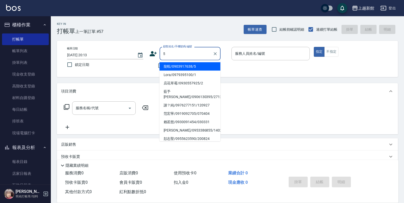
type input "龍蝦/0903917638/5"
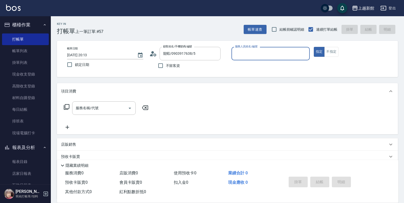
type input "旌瑛-5"
click at [313, 47] on button "指定" at bounding box center [318, 52] width 11 height 10
type button "true"
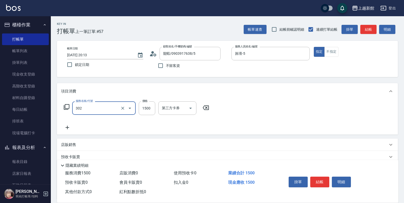
type input "設計燙髮(302)"
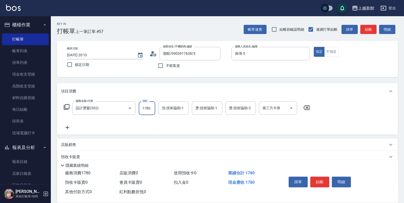
type input "1780"
type input "小敏-24"
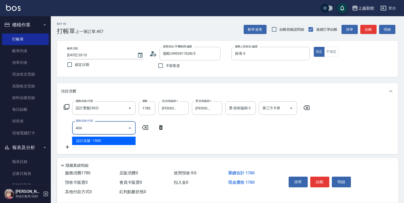
type input "設計染髮(404)"
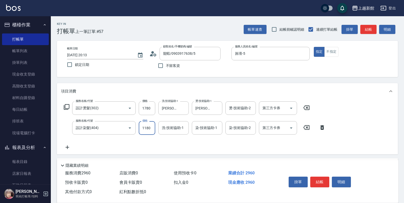
type input "1180"
type input "小敏-24"
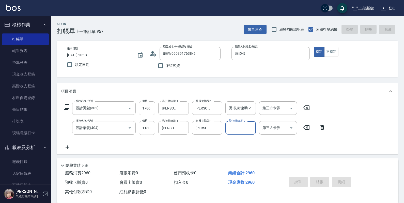
type input "2025/09/07 20:14"
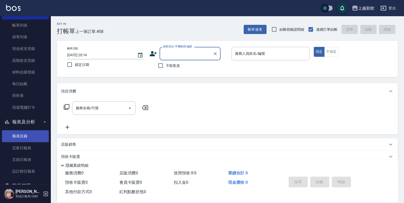
scroll to position [40, 0]
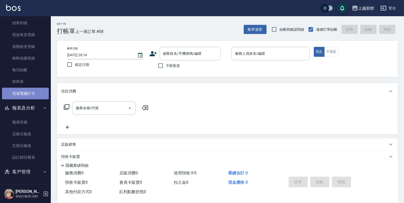
click at [38, 93] on link "現場電腦打卡" at bounding box center [25, 94] width 47 height 12
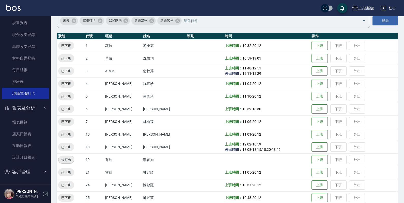
scroll to position [32, 0]
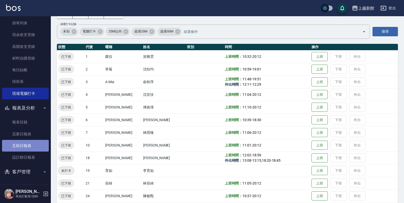
click at [34, 144] on link "互助日報表" at bounding box center [25, 146] width 47 height 12
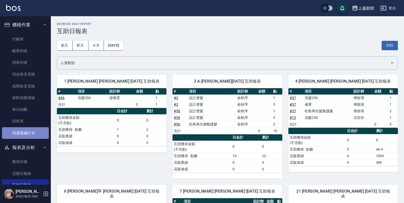
click at [26, 135] on link "現場電腦打卡" at bounding box center [25, 133] width 47 height 12
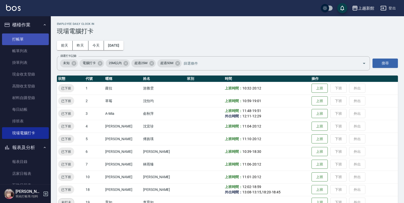
click at [21, 41] on link "打帳單" at bounding box center [25, 40] width 47 height 12
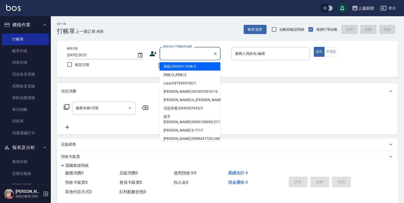
click at [191, 54] on input "顧客姓名/手機號碼/編號" at bounding box center [186, 53] width 49 height 9
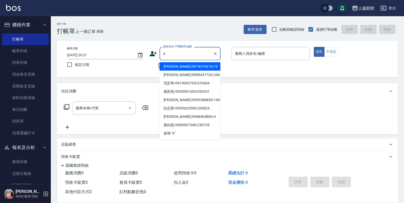
type input "瑪莎/0974376310/10"
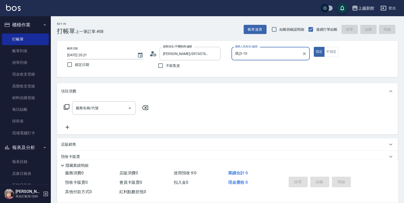
type input "瑪沙-10"
click at [313, 47] on button "指定" at bounding box center [318, 52] width 11 height 10
type button "true"
type input "宜珍/0968463806/4"
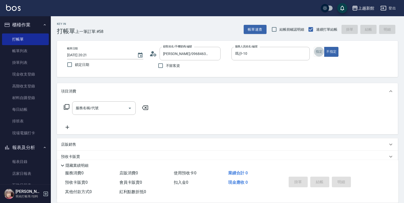
type input "宜珍-4"
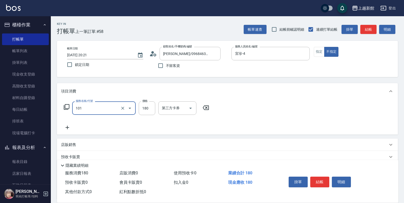
type input "洗髮250(101)"
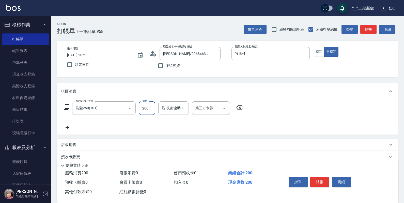
type input "200"
type input "馨妮-29"
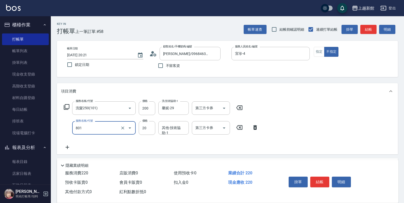
type input "潤絲(801)"
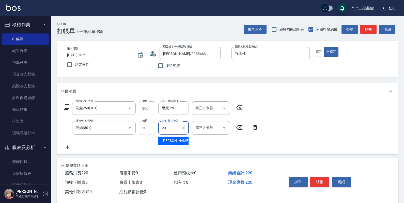
type input "馨妮-29"
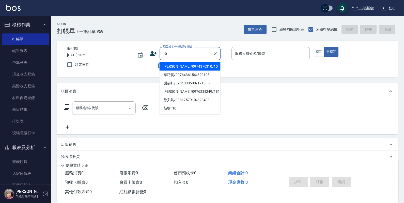
type input "瑪莎/0974376310/10"
click at [324, 47] on button "不指定" at bounding box center [331, 52] width 14 height 10
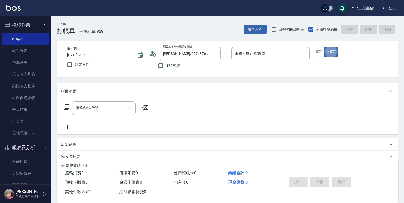
type button "false"
type input "瑪沙-10"
type input "0"
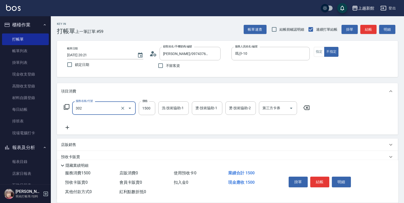
type input "設計燙髮(302)"
type input "1499"
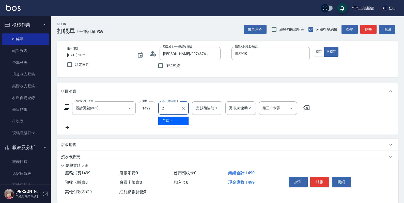
type input "2"
click at [154, 108] on input "1499" at bounding box center [147, 109] width 16 height 14
drag, startPoint x: 153, startPoint y: 108, endPoint x: 148, endPoint y: 104, distance: 6.6
click at [153, 108] on input "1499" at bounding box center [147, 109] width 16 height 14
type input "1299"
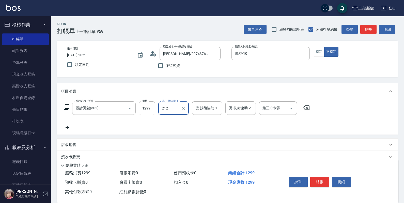
type input "212"
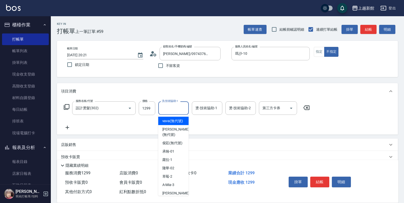
click at [173, 112] on input "洗-技術協助-1" at bounding box center [173, 108] width 26 height 9
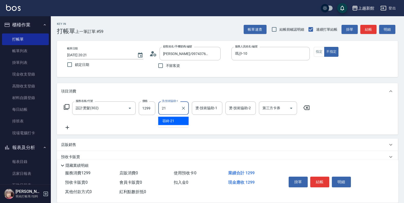
type input "容綺-21"
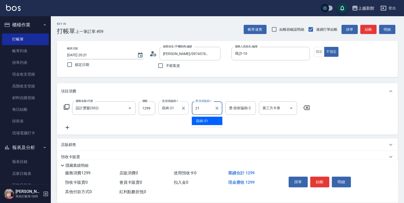
type input "容綺-21"
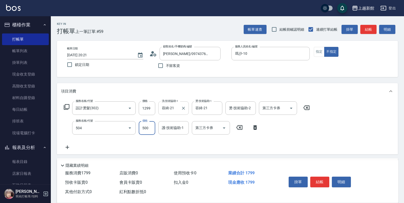
type input "順子護髮(504)"
type input "容綺-21"
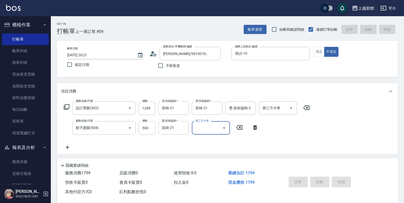
type input "2025/09/07 20:23"
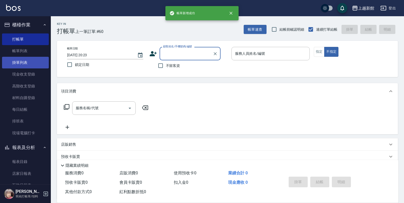
click at [22, 57] on link "掛單列表" at bounding box center [25, 63] width 47 height 12
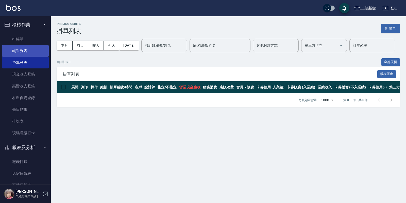
click at [29, 49] on link "帳單列表" at bounding box center [25, 51] width 47 height 12
click at [37, 54] on link "帳單列表" at bounding box center [25, 51] width 47 height 12
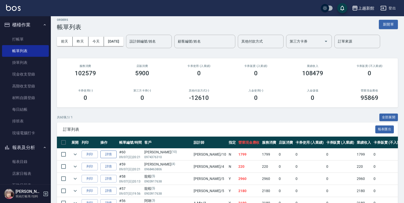
scroll to position [63, 0]
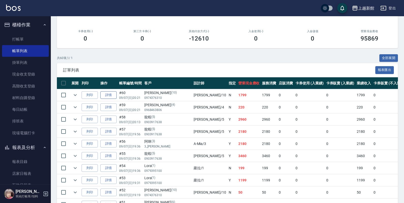
click at [111, 97] on link "詳情" at bounding box center [108, 95] width 16 height 8
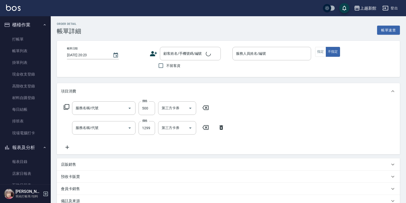
type input "2025/09/07 20:21"
type input "瑪沙-10"
type input "順子護髮(504)"
type input "設計燙髮(302)"
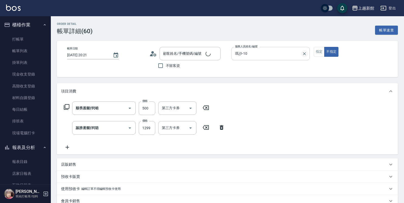
type input "瑪莎/0974376310/10"
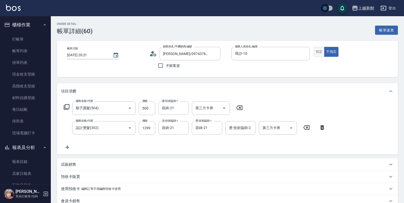
click at [315, 55] on button "指定" at bounding box center [318, 52] width 11 height 10
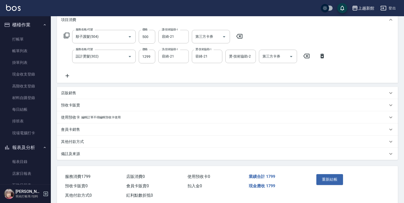
scroll to position [83, 0]
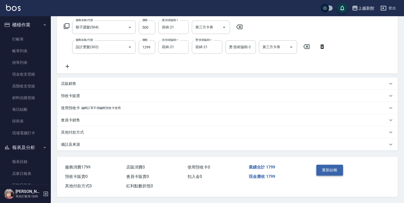
click at [326, 168] on button "重新結帳" at bounding box center [329, 170] width 27 height 11
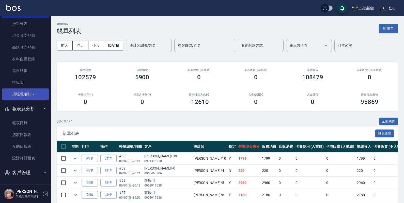
scroll to position [40, 0]
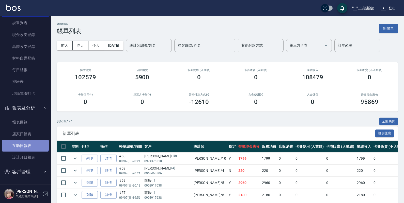
click at [25, 142] on link "互助日報表" at bounding box center [25, 146] width 47 height 12
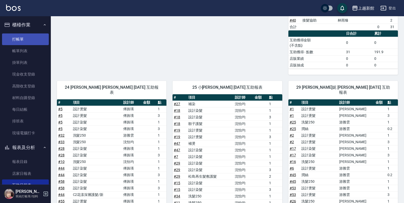
click at [35, 42] on link "打帳單" at bounding box center [25, 40] width 47 height 12
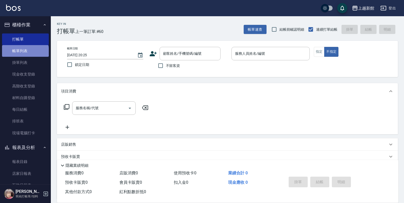
click at [25, 53] on link "帳單列表" at bounding box center [25, 51] width 47 height 12
click at [25, 52] on link "帳單列表" at bounding box center [25, 51] width 47 height 12
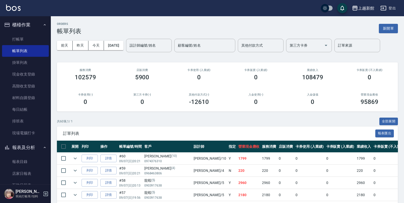
scroll to position [40, 0]
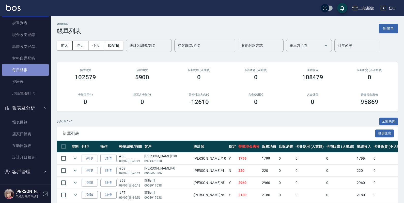
click at [34, 74] on link "每日結帳" at bounding box center [25, 70] width 47 height 12
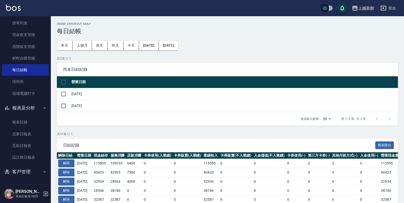
click at [64, 106] on input "checkbox" at bounding box center [63, 106] width 11 height 11
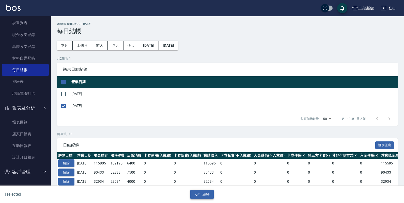
drag, startPoint x: 204, startPoint y: 202, endPoint x: 201, endPoint y: 197, distance: 4.9
click at [203, 200] on div "1 selected 結帳" at bounding box center [202, 195] width 404 height 18
click at [201, 197] on button "結帳" at bounding box center [202, 194] width 24 height 9
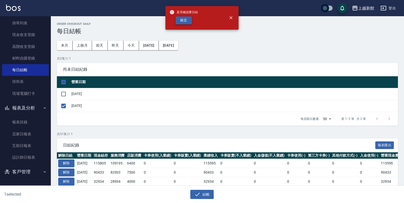
click at [186, 21] on button "確定" at bounding box center [183, 20] width 16 height 8
checkbox input "false"
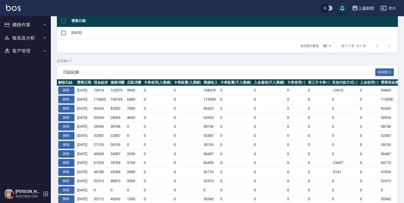
scroll to position [63, 0]
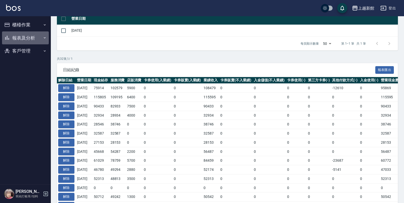
click at [19, 40] on button "報表及分析" at bounding box center [25, 37] width 47 height 13
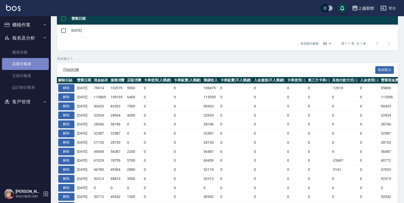
click at [23, 61] on link "店家日報表" at bounding box center [25, 64] width 47 height 12
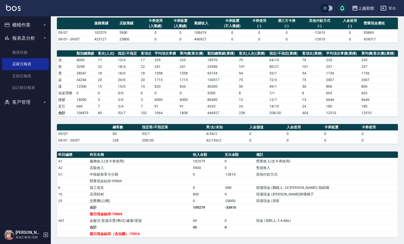
scroll to position [38, 0]
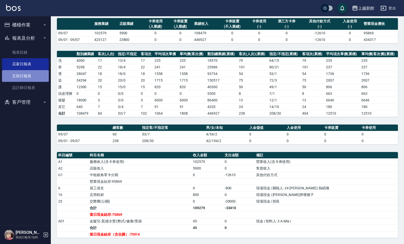
click at [36, 79] on link "互助日報表" at bounding box center [25, 76] width 47 height 12
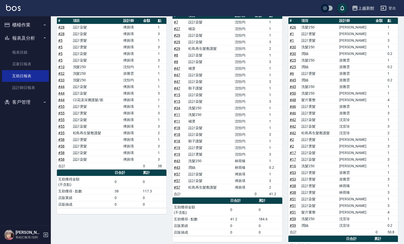
scroll to position [423, 0]
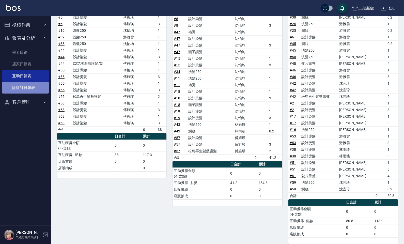
click at [13, 91] on link "設計師日報表" at bounding box center [25, 88] width 47 height 12
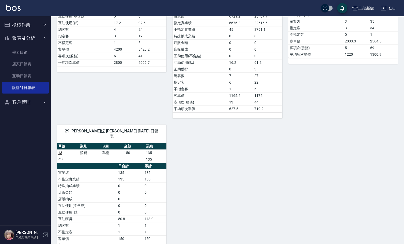
scroll to position [734, 0]
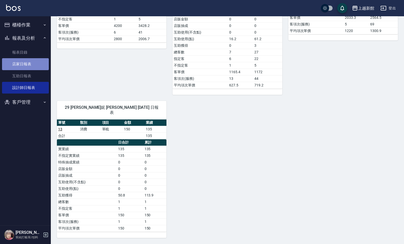
click at [36, 61] on link "店家日報表" at bounding box center [25, 64] width 47 height 12
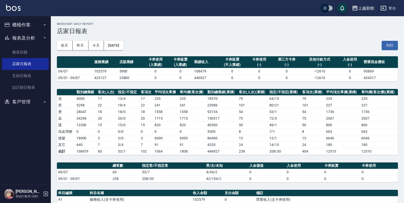
click at [397, 10] on button "登出" at bounding box center [388, 8] width 20 height 9
